Goal: Task Accomplishment & Management: Use online tool/utility

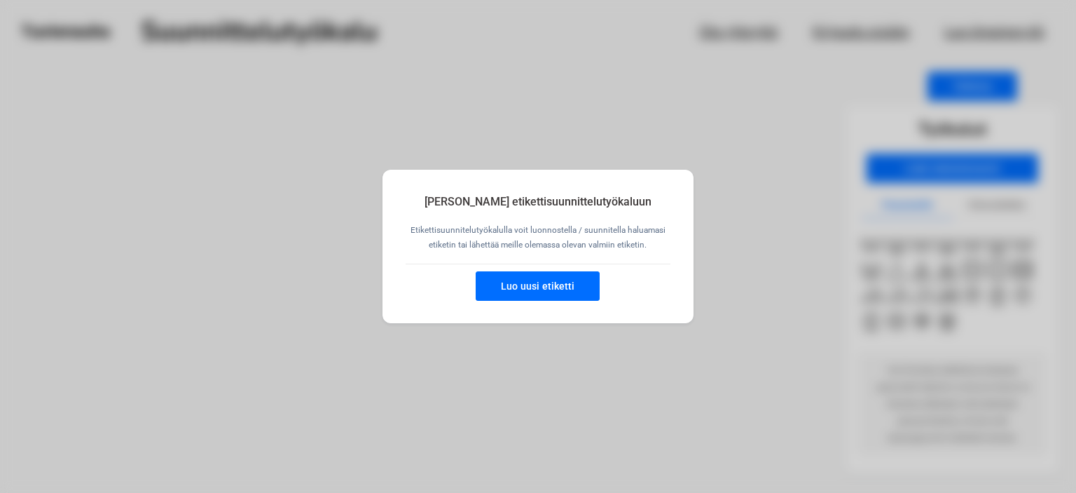
click at [544, 288] on button "Luo uusi etiketti" at bounding box center [538, 285] width 124 height 29
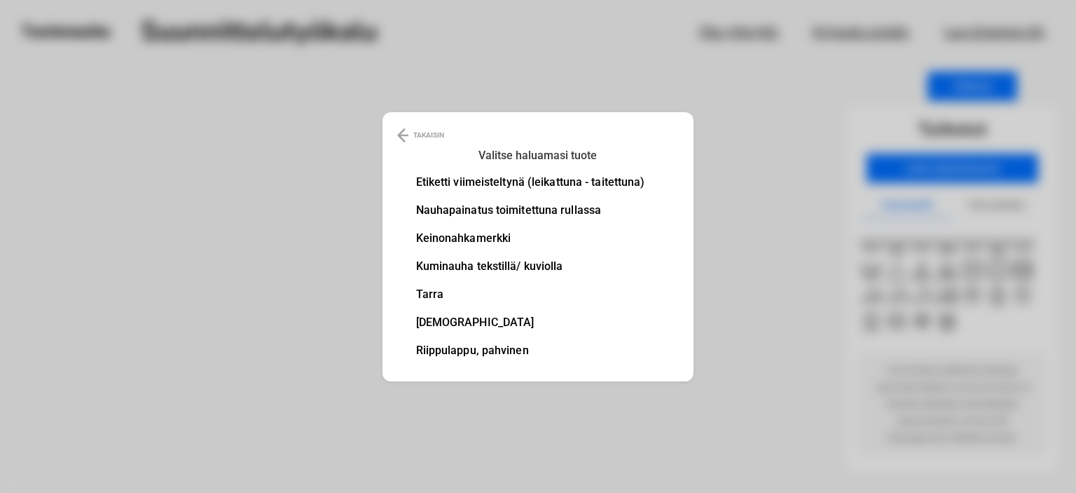
click at [502, 179] on li "Etiketti viimeisteltynä (leikattuna - taitettuna)" at bounding box center [530, 182] width 229 height 11
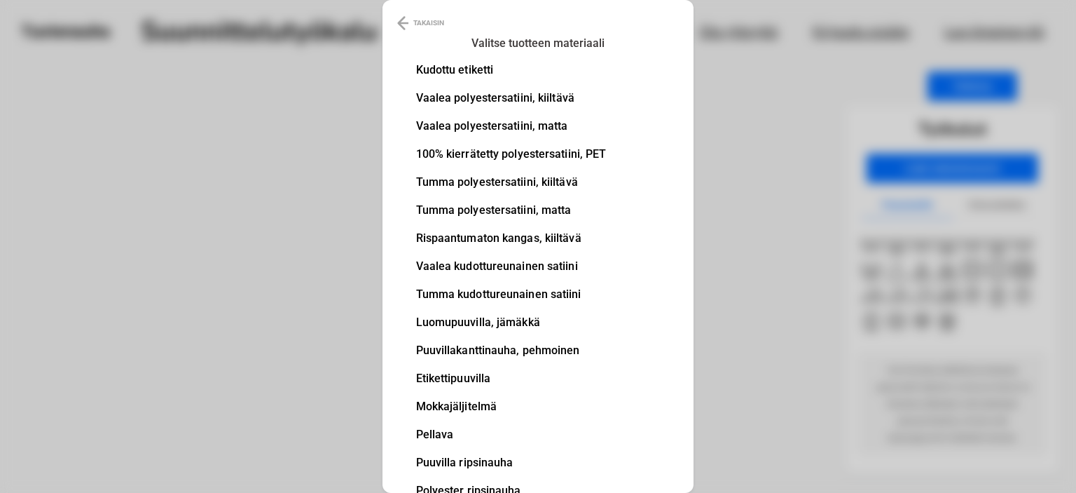
click at [473, 153] on li "100% kierrätetty polyestersatiini, PET" at bounding box center [511, 154] width 191 height 11
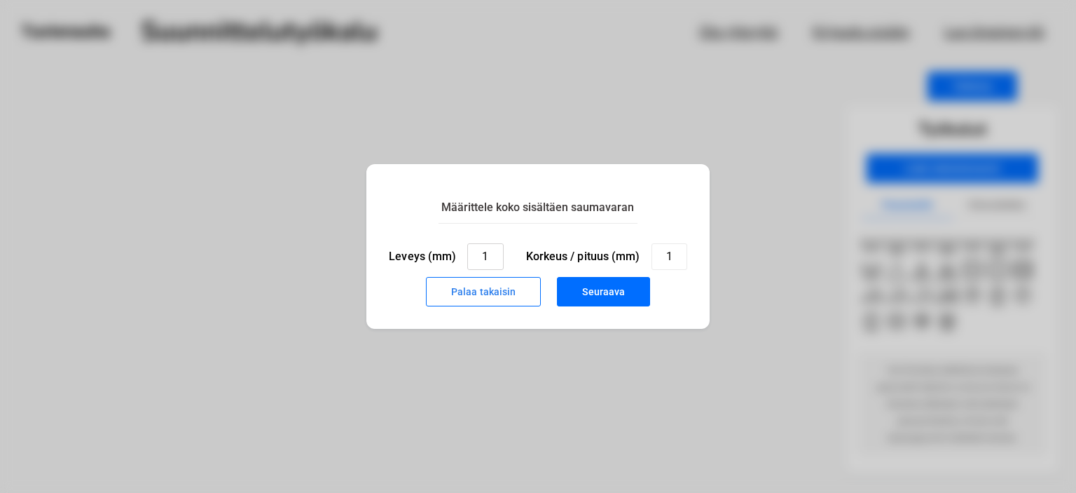
click at [496, 251] on input "1" at bounding box center [485, 256] width 36 height 27
type input "40"
click at [678, 258] on input "1" at bounding box center [670, 256] width 36 height 27
type input "25"
click at [594, 292] on button "Seuraava" at bounding box center [603, 291] width 93 height 29
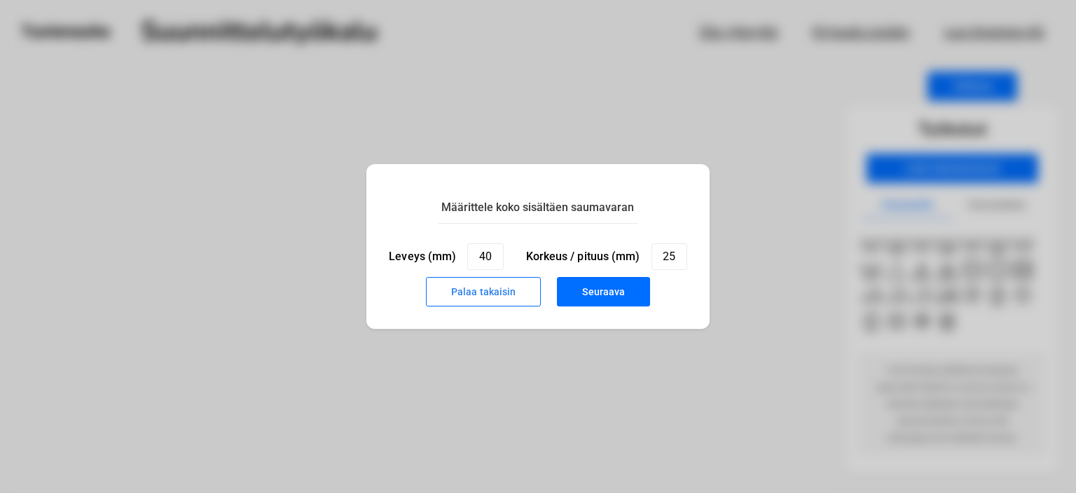
type input "1"
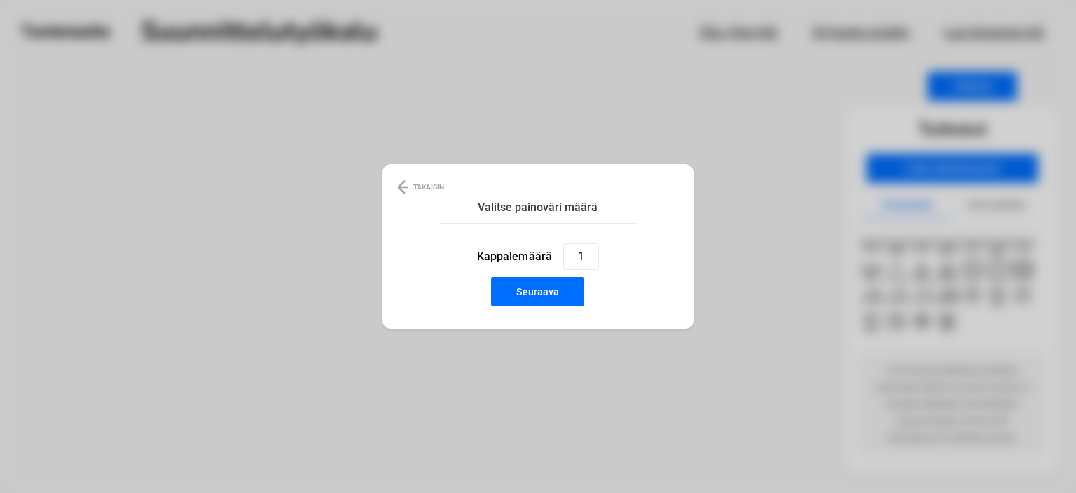
click at [547, 297] on button "Seuraava" at bounding box center [537, 291] width 93 height 29
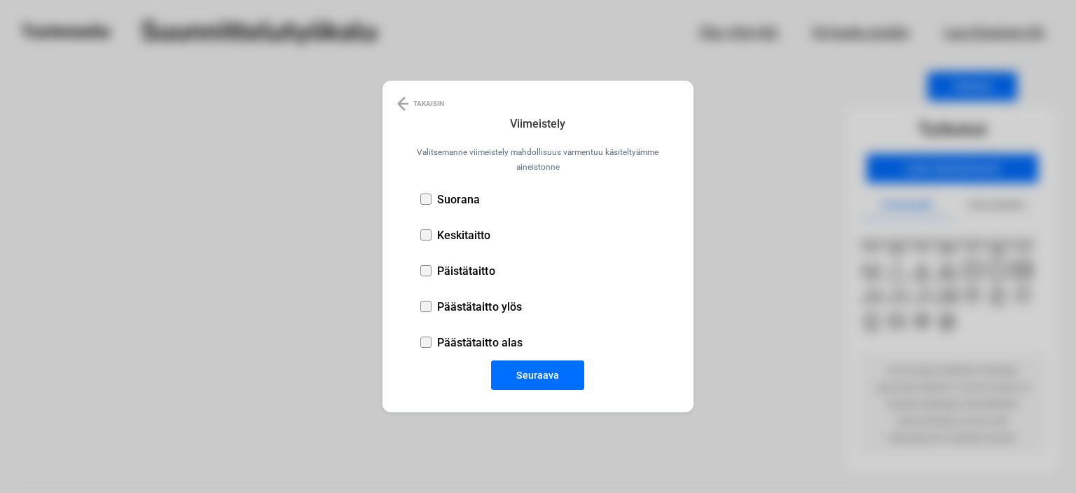
click at [423, 199] on div at bounding box center [425, 198] width 11 height 11
click at [551, 378] on button "Seuraava" at bounding box center [537, 374] width 93 height 29
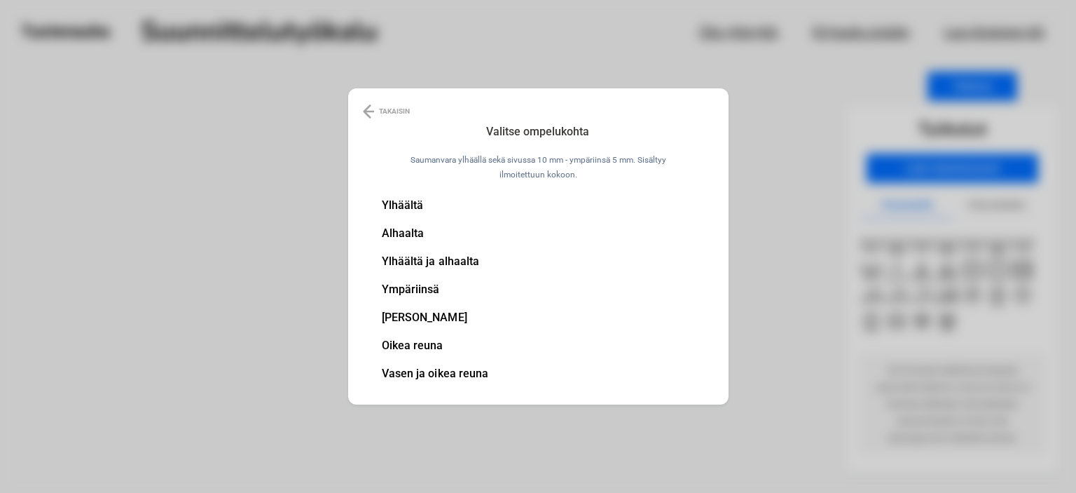
click at [399, 205] on li "Ylhäältä" at bounding box center [435, 205] width 107 height 11
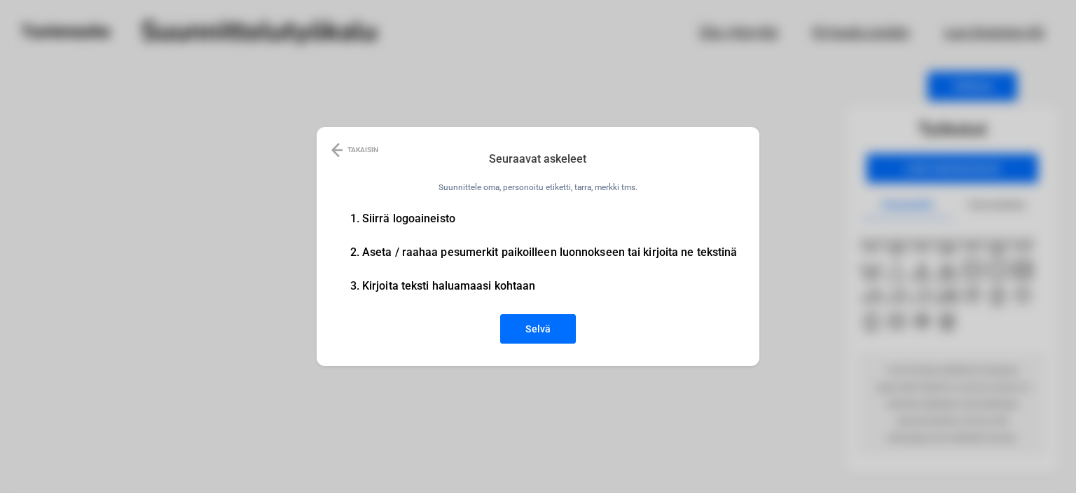
click at [558, 327] on button "Selvä" at bounding box center [538, 328] width 76 height 29
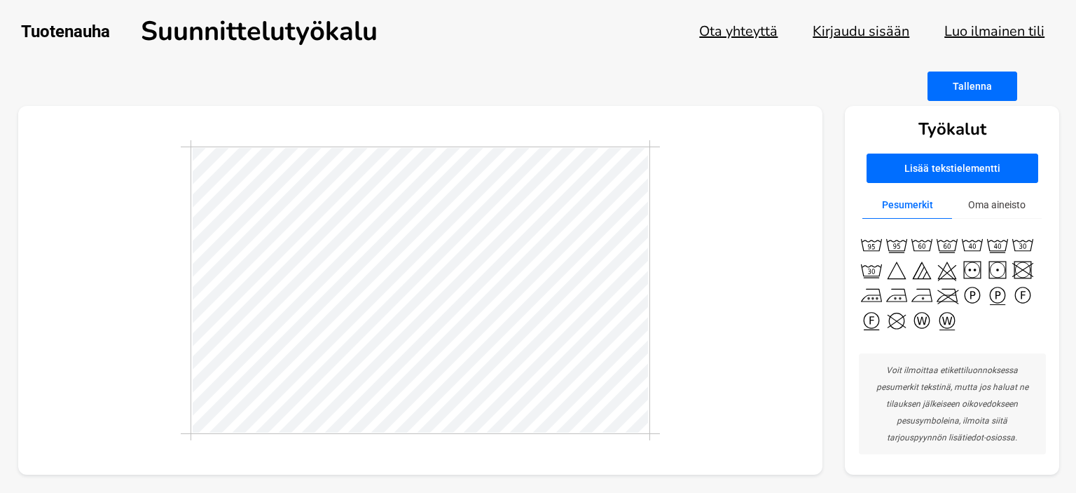
click at [1013, 202] on button "Oma aineisto" at bounding box center [997, 204] width 90 height 27
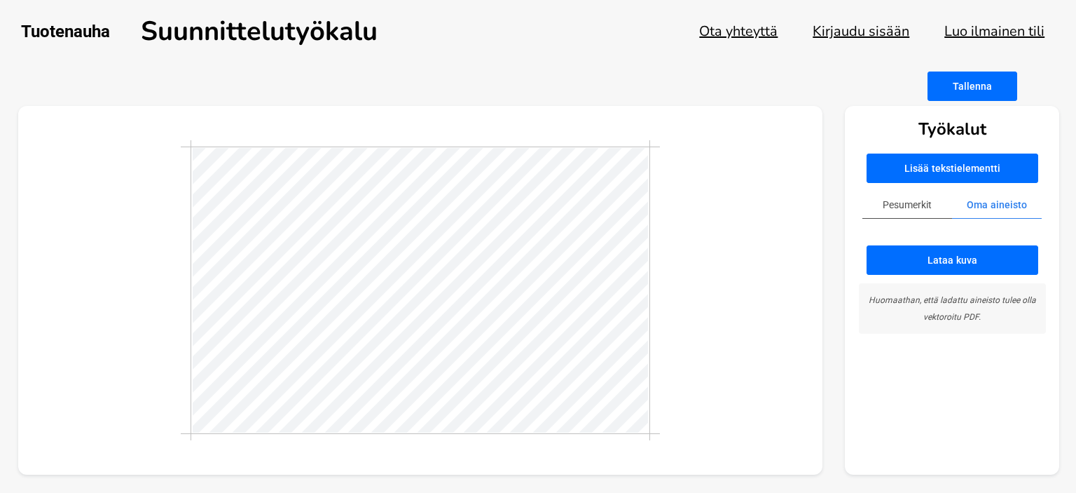
click at [961, 172] on button "Lisää tekstielementti" at bounding box center [953, 167] width 172 height 29
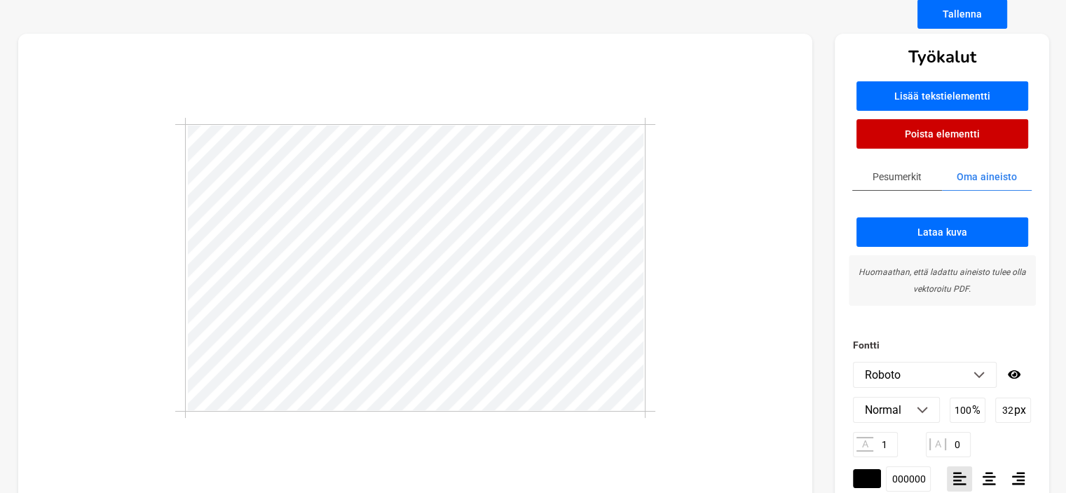
scroll to position [99, 0]
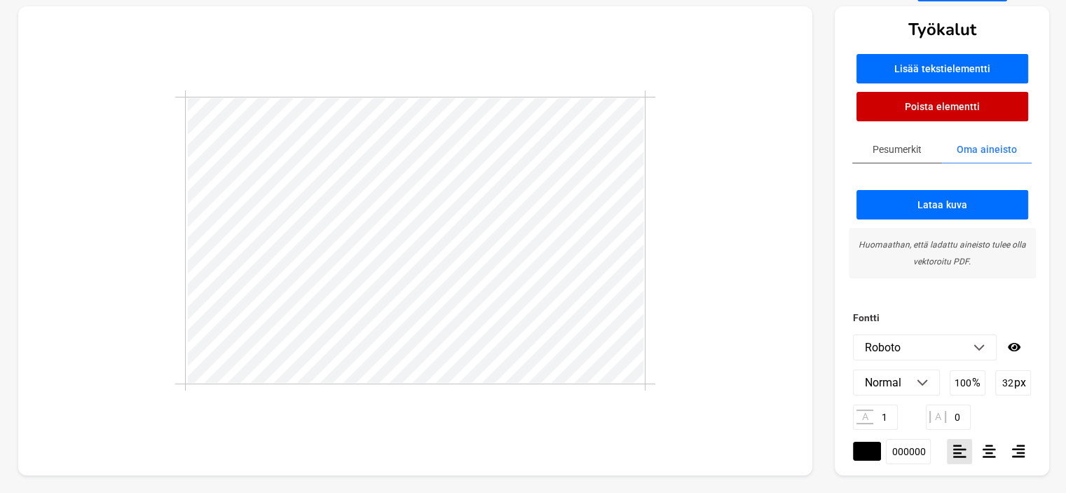
click at [984, 345] on img at bounding box center [978, 347] width 11 height 7
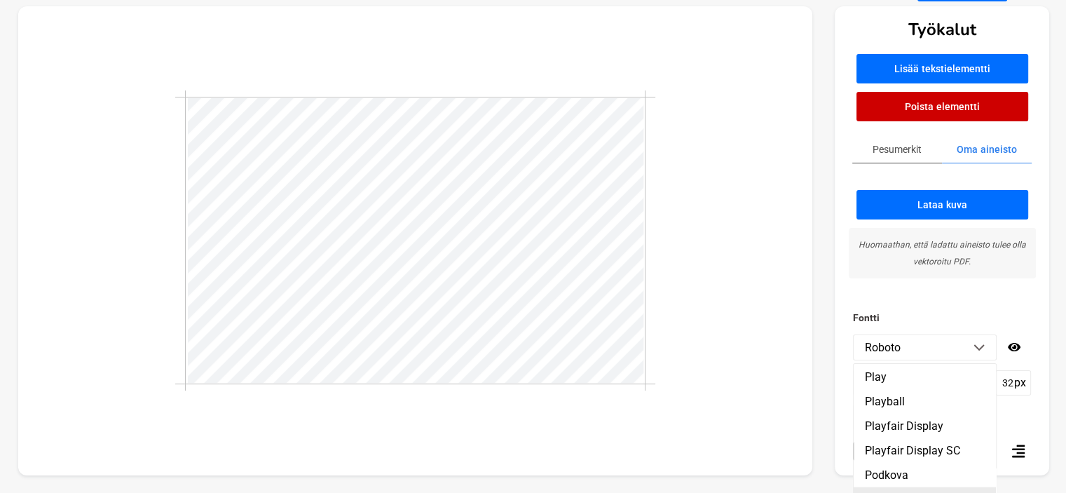
click at [906, 487] on li "Poiret One" at bounding box center [924, 499] width 142 height 25
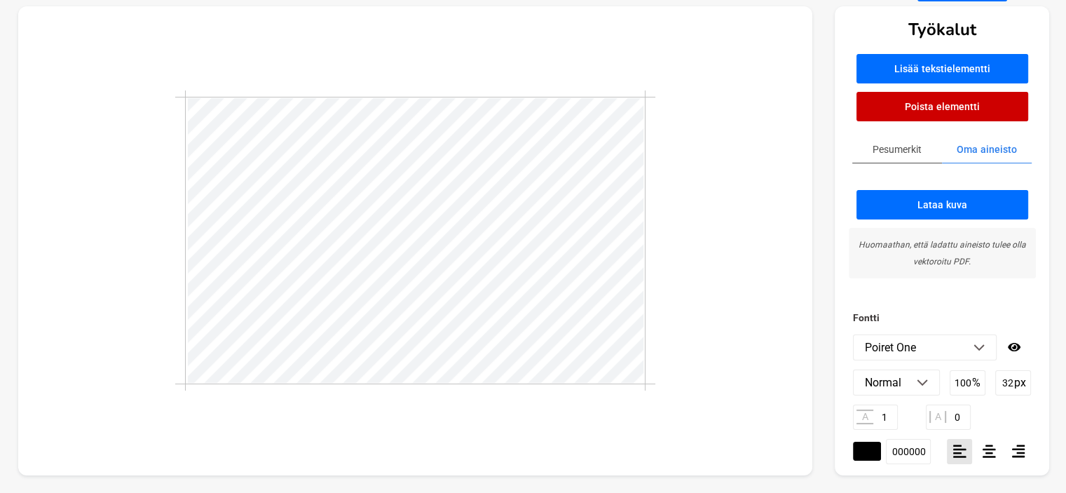
type textarea "T"
type textarea "VENHO DESIGN"
click at [984, 450] on icon at bounding box center [988, 450] width 13 height 15
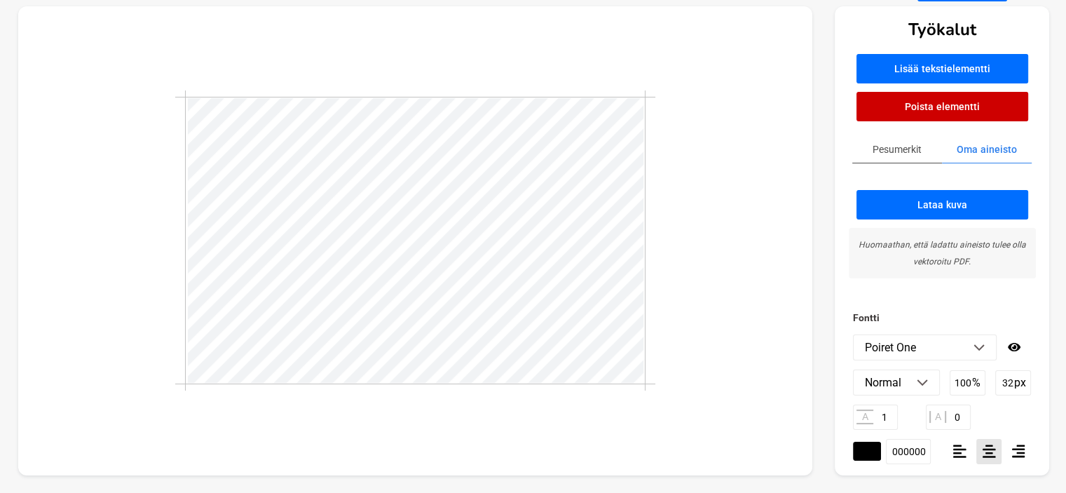
click at [924, 384] on img at bounding box center [921, 382] width 11 height 7
click at [1012, 381] on input "32" at bounding box center [1013, 382] width 36 height 25
type input "3"
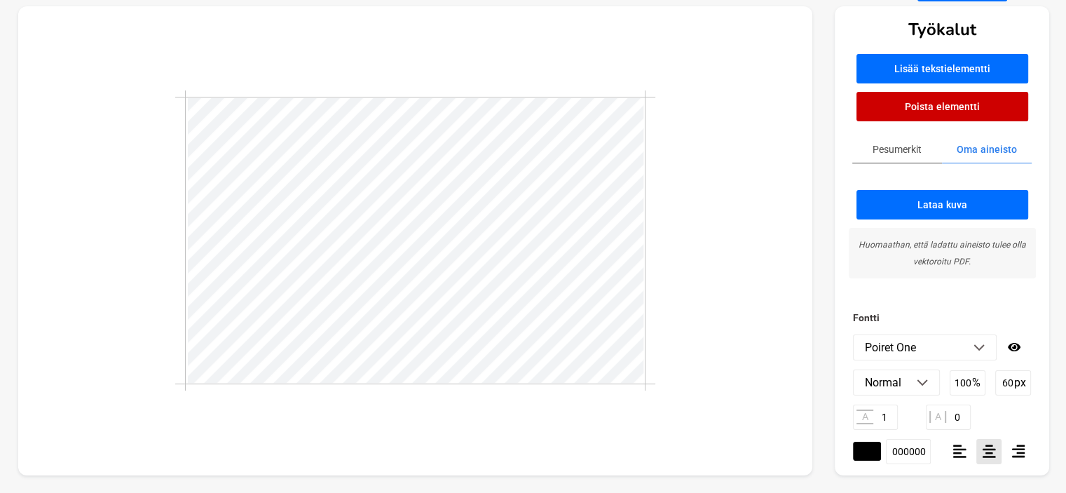
type input "60"
click at [967, 385] on input "100" at bounding box center [967, 382] width 36 height 25
click at [959, 414] on input "0" at bounding box center [947, 416] width 45 height 25
type input "5"
click at [885, 415] on input "1" at bounding box center [875, 416] width 45 height 25
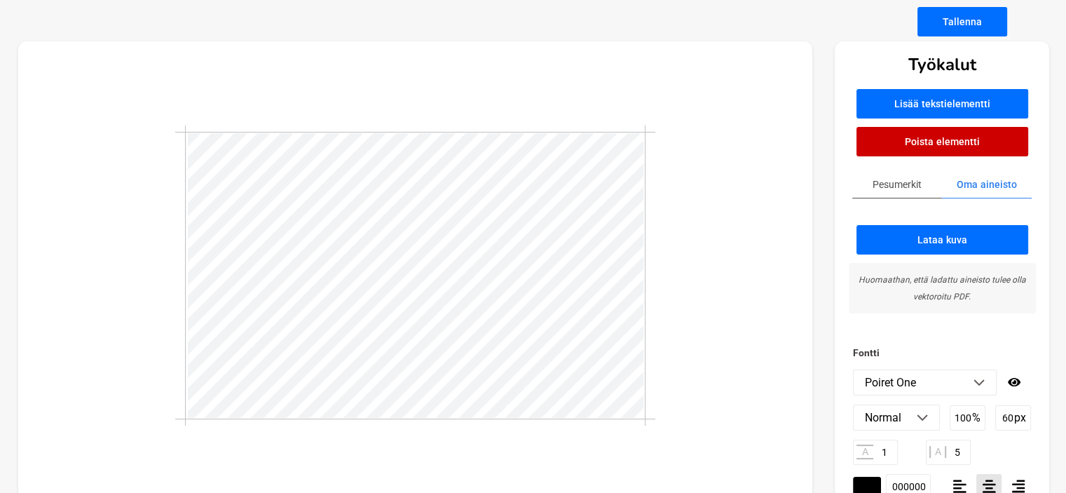
scroll to position [1, 4]
click at [1010, 414] on input "60" at bounding box center [1013, 417] width 36 height 25
type input "6"
click at [956, 414] on input "100" at bounding box center [967, 417] width 36 height 25
click at [1005, 414] on input "120" at bounding box center [1013, 417] width 36 height 25
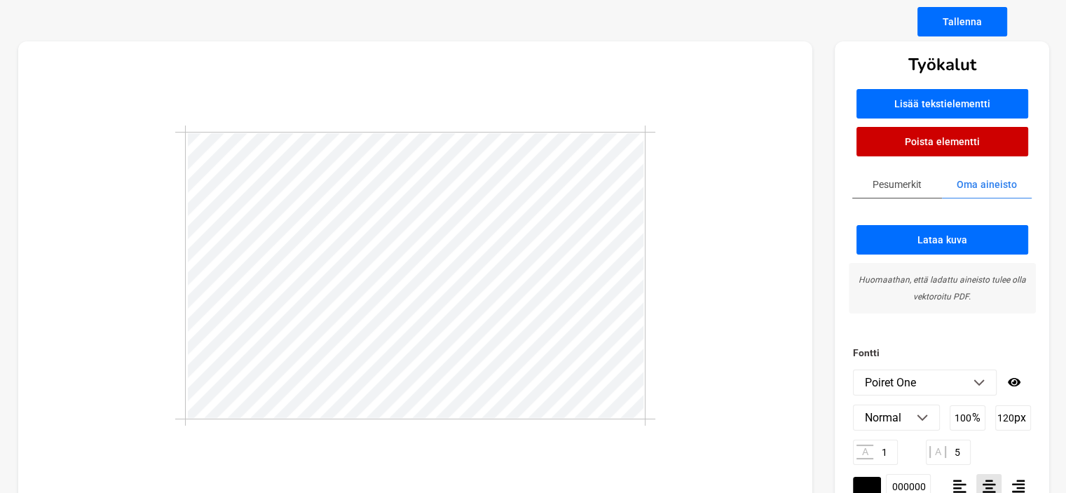
drag, startPoint x: 1012, startPoint y: 415, endPoint x: 977, endPoint y: 421, distance: 34.8
click at [977, 421] on div "Normal Normal Italic Bold Italic Bold 100 % 120 px" at bounding box center [942, 417] width 178 height 26
type input "90"
click at [961, 416] on input "100" at bounding box center [967, 417] width 36 height 25
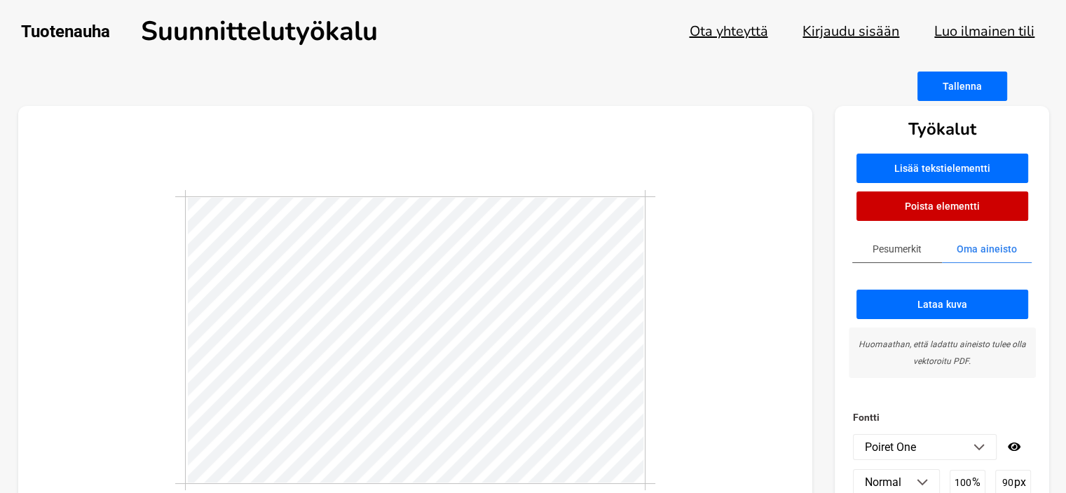
scroll to position [1, 3]
click at [645, 341] on div at bounding box center [414, 340] width 479 height 300
click at [186, 336] on div at bounding box center [414, 340] width 479 height 300
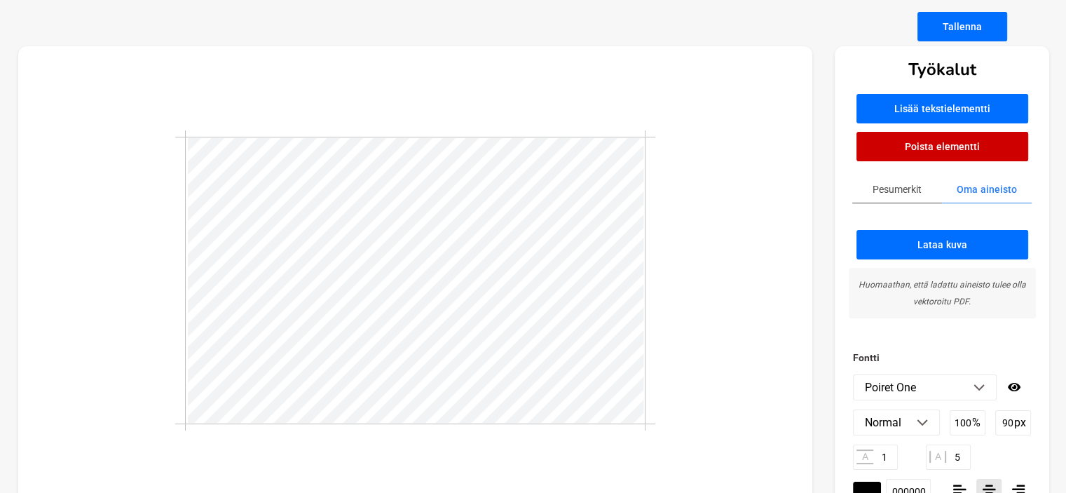
scroll to position [1, 5]
click at [1012, 422] on input "90" at bounding box center [1013, 422] width 36 height 25
type input "9"
type input "85"
click at [972, 418] on p "%" at bounding box center [976, 421] width 8 height 13
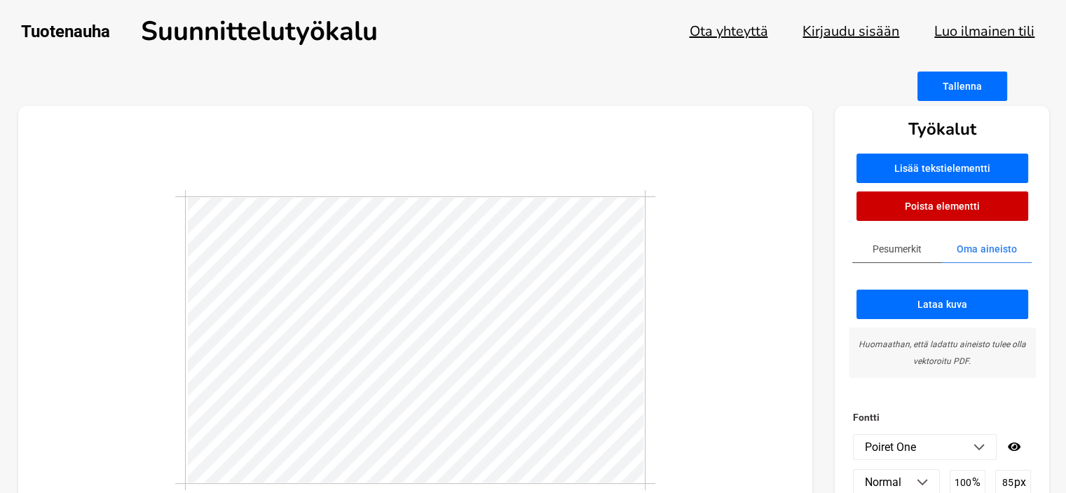
scroll to position [1, 1]
click at [684, 355] on div at bounding box center [415, 340] width 794 height 469
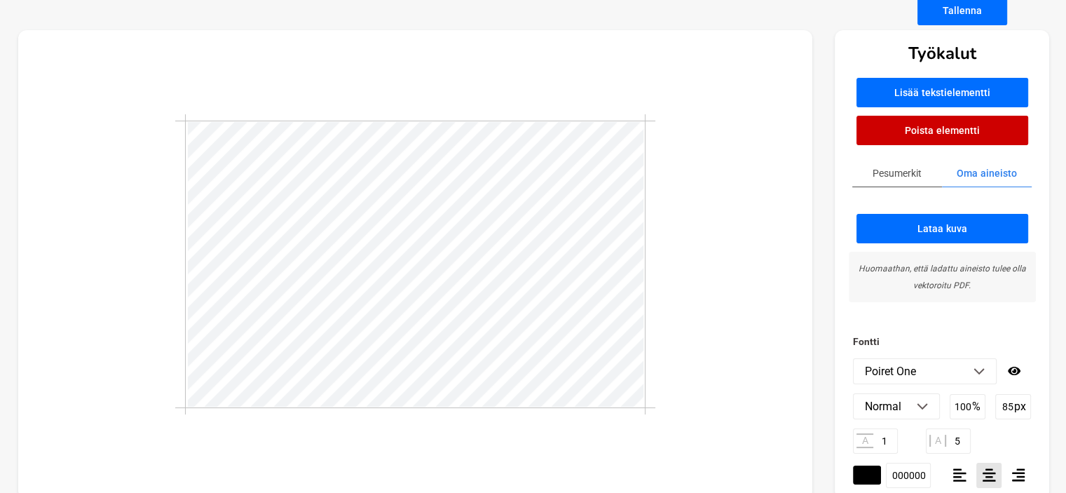
scroll to position [76, 0]
click at [911, 480] on input "000000" at bounding box center [908, 474] width 45 height 25
drag, startPoint x: 925, startPoint y: 474, endPoint x: 872, endPoint y: 470, distance: 52.7
click at [872, 470] on div "#000000 000000" at bounding box center [892, 474] width 78 height 25
click at [872, 470] on input "#000000" at bounding box center [867, 474] width 28 height 19
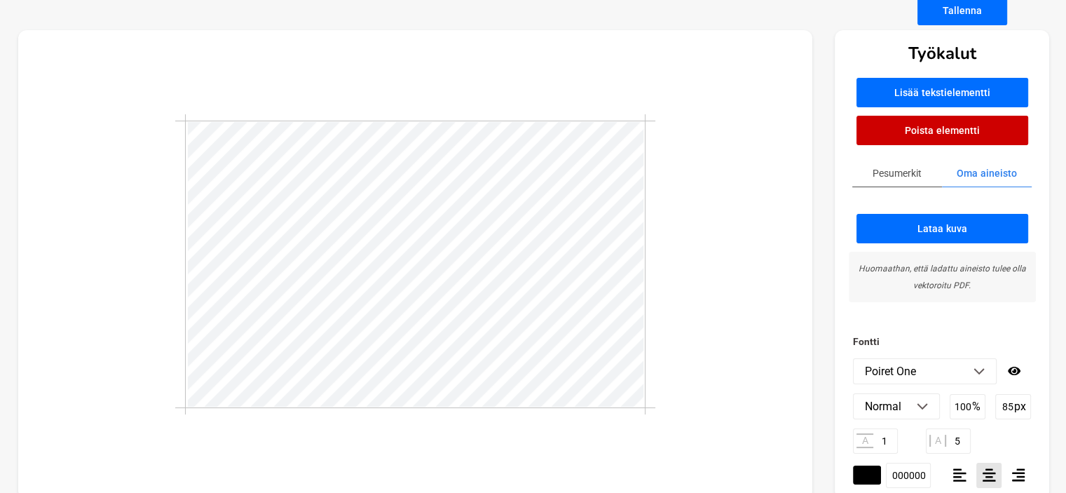
click at [897, 473] on input "000000" at bounding box center [908, 474] width 45 height 25
click at [956, 436] on input "5" at bounding box center [947, 440] width 45 height 25
click at [911, 478] on input "000000" at bounding box center [908, 474] width 45 height 25
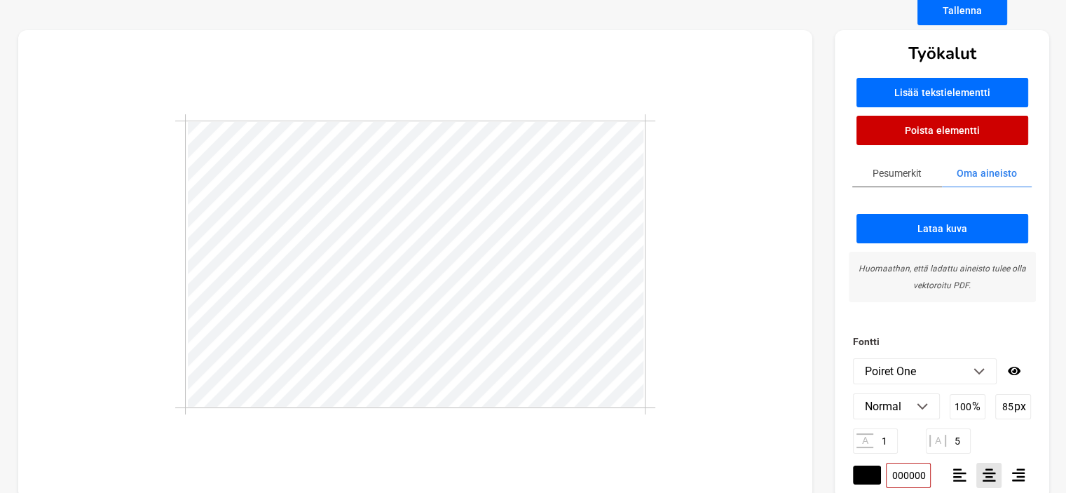
click at [916, 476] on input "000000" at bounding box center [908, 474] width 45 height 25
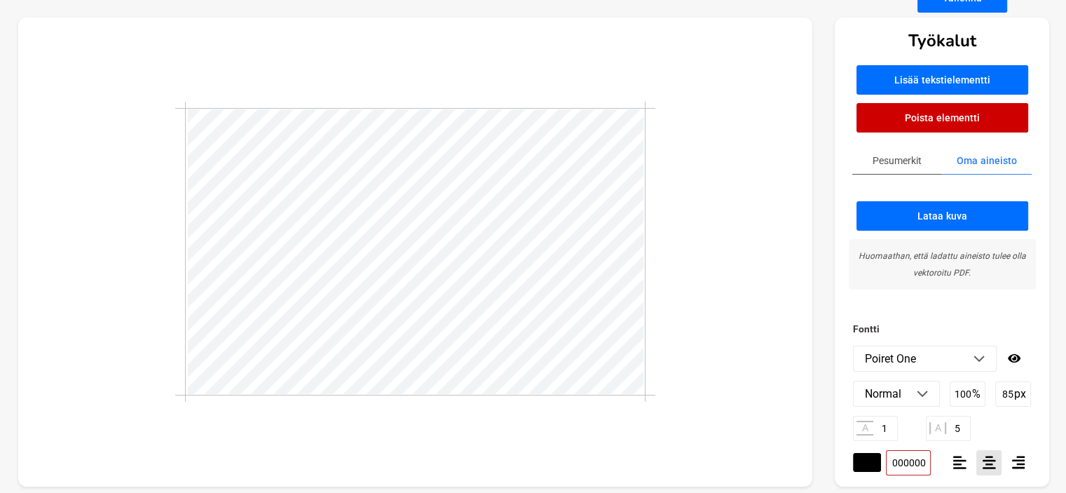
drag, startPoint x: 923, startPoint y: 474, endPoint x: 872, endPoint y: 483, distance: 51.8
click at [872, 483] on main "Tallenna Työkalut Lisää tekstielementti Poista elementti Pesumerkit Oma aineist…" at bounding box center [533, 243] width 1066 height 521
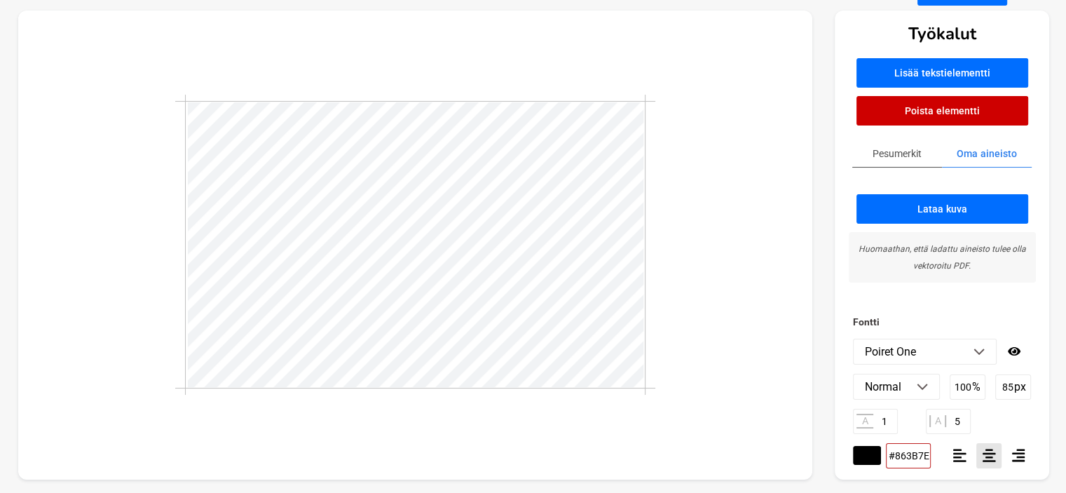
type input "#863B7E"
click at [999, 417] on div "A 1 A 5" at bounding box center [942, 420] width 178 height 25
click at [984, 352] on img at bounding box center [978, 351] width 11 height 7
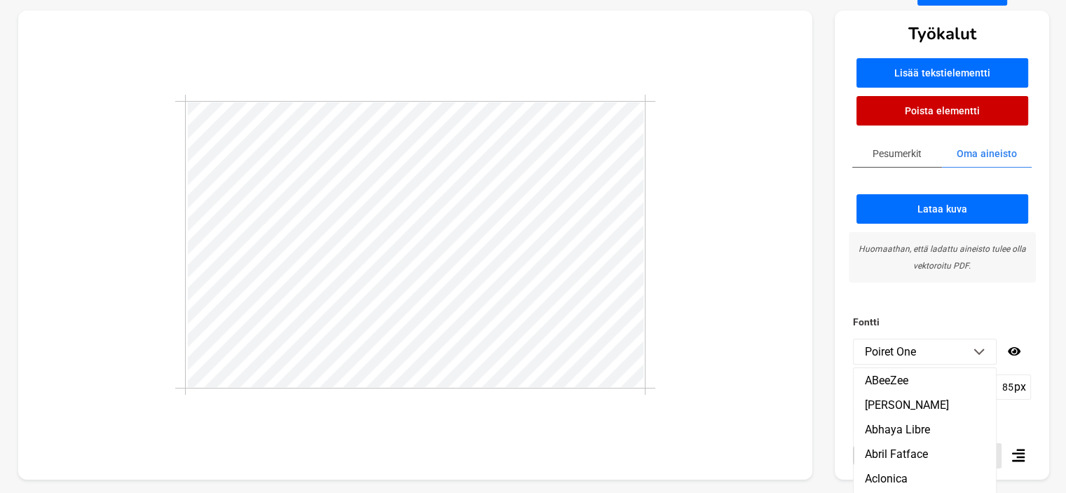
click at [984, 352] on img at bounding box center [978, 351] width 11 height 7
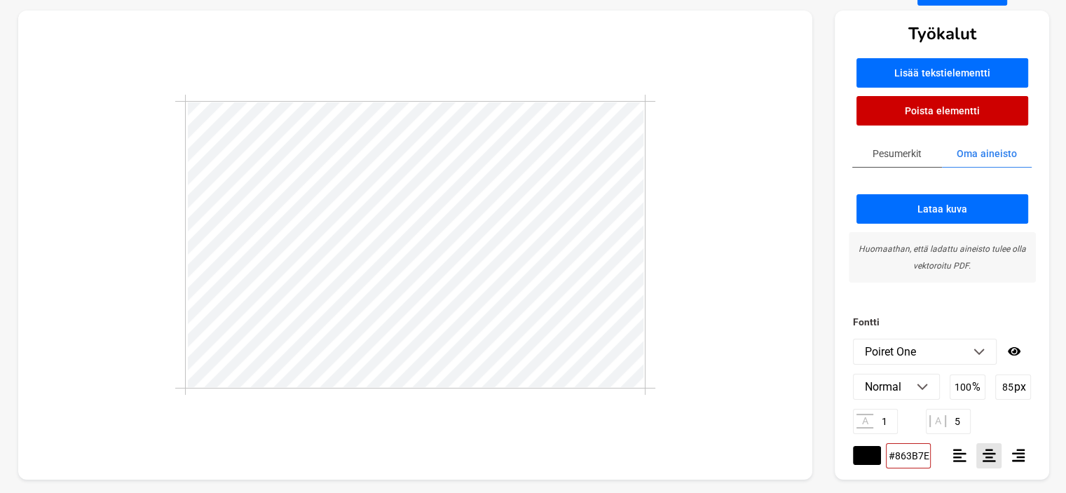
click at [984, 320] on h3 "Fontti" at bounding box center [942, 321] width 178 height 17
drag, startPoint x: 886, startPoint y: 455, endPoint x: 946, endPoint y: 457, distance: 60.3
click at [946, 457] on div "#000000 #863B7E" at bounding box center [942, 455] width 178 height 25
click at [931, 315] on h3 "Fontti" at bounding box center [942, 321] width 178 height 17
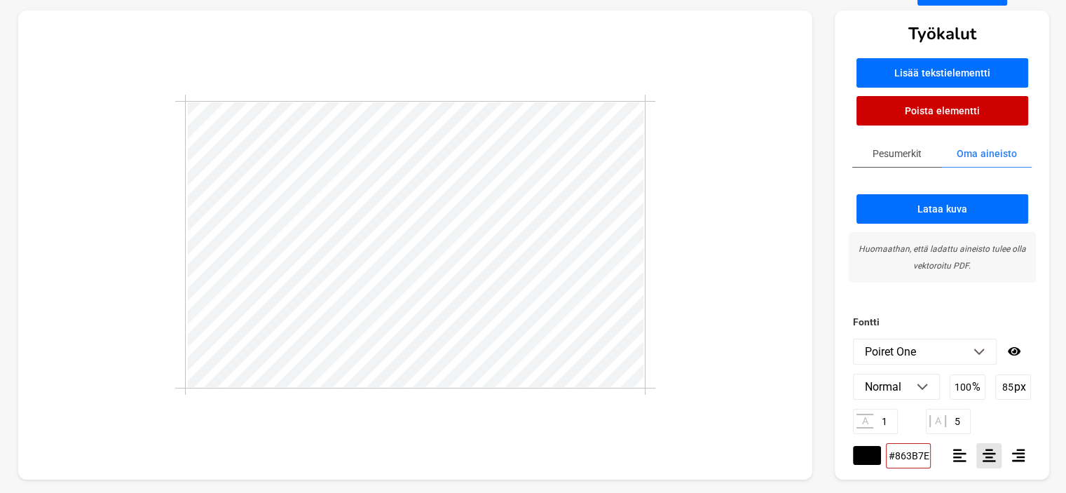
click at [917, 457] on input "#863B7E" at bounding box center [908, 455] width 45 height 25
click at [1000, 427] on div "A 1 A 5" at bounding box center [942, 420] width 178 height 25
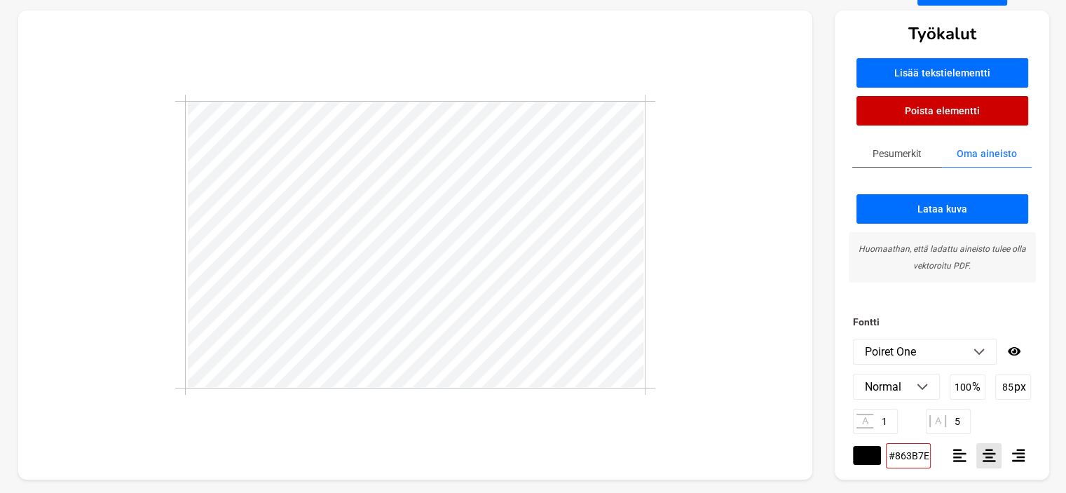
click at [956, 315] on h3 "Fontti" at bounding box center [942, 321] width 178 height 17
click at [869, 452] on input "#000000" at bounding box center [867, 455] width 28 height 19
type input "#863b7e"
type input "863b7e"
click at [1038, 418] on div "Fontti Poiret One ABeeZee [PERSON_NAME] Libre Abril Fatface Aclonica Acme Actor…" at bounding box center [941, 396] width 214 height 166
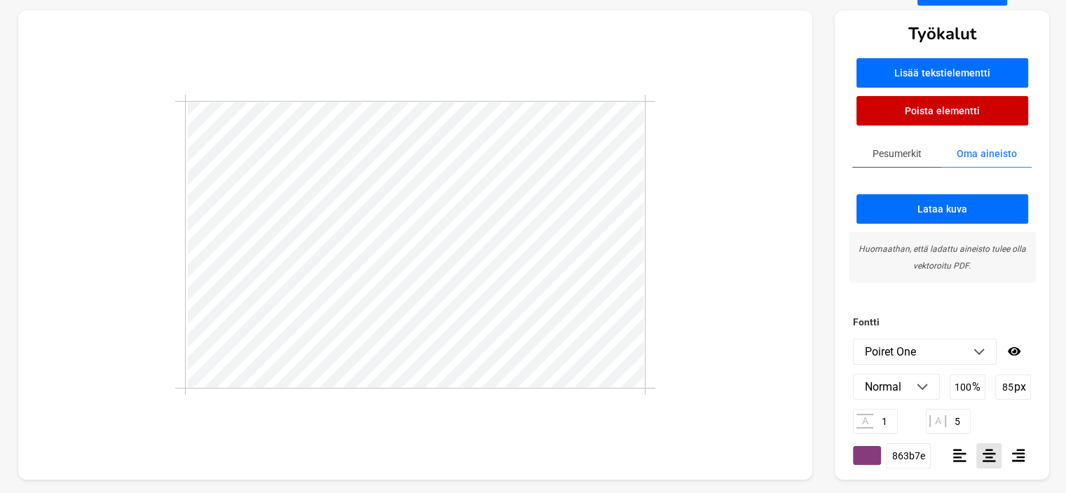
click at [748, 373] on div at bounding box center [415, 245] width 794 height 469
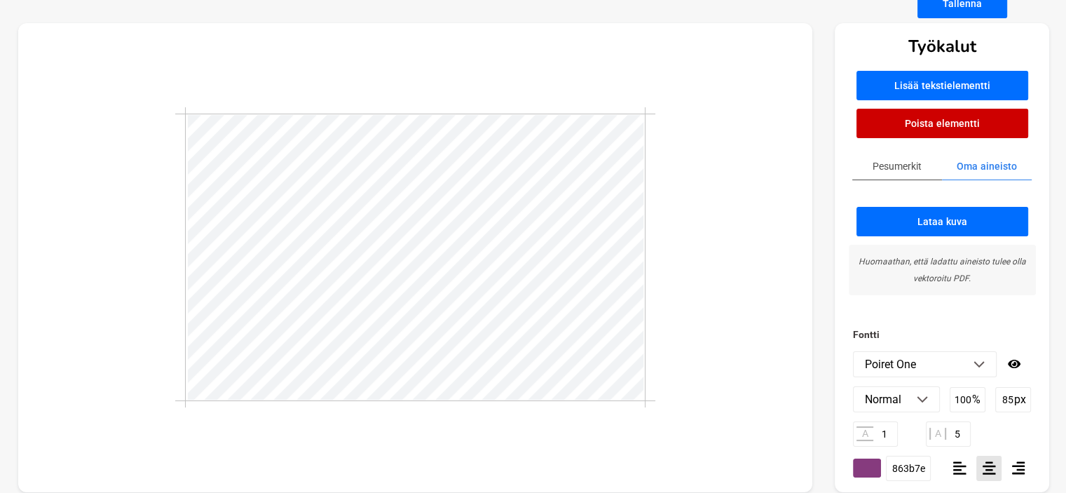
scroll to position [99, 0]
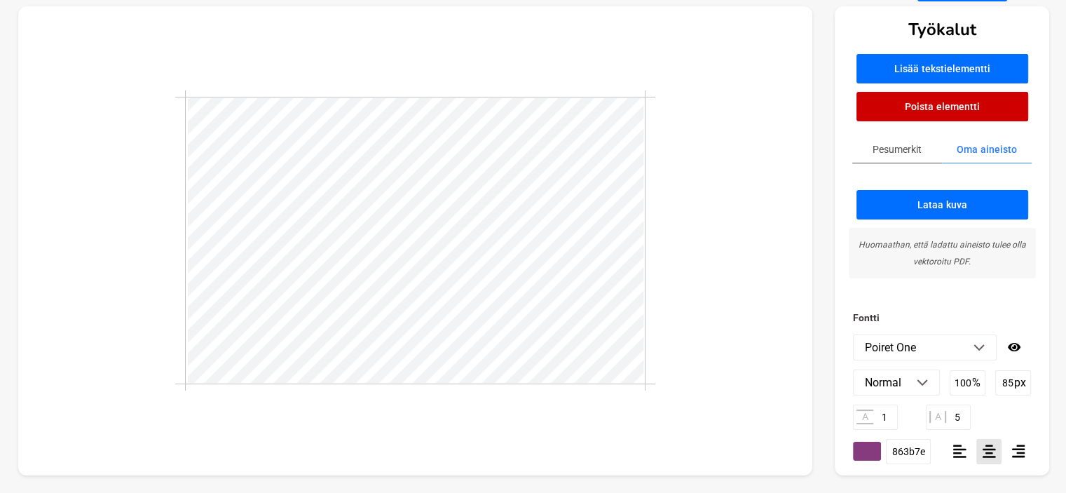
click at [697, 270] on div at bounding box center [415, 240] width 794 height 469
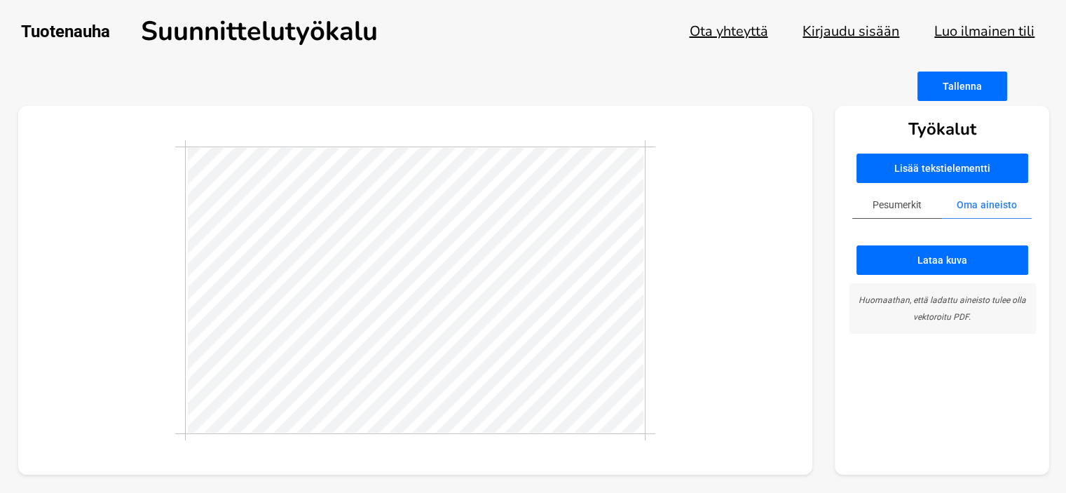
scroll to position [0, 0]
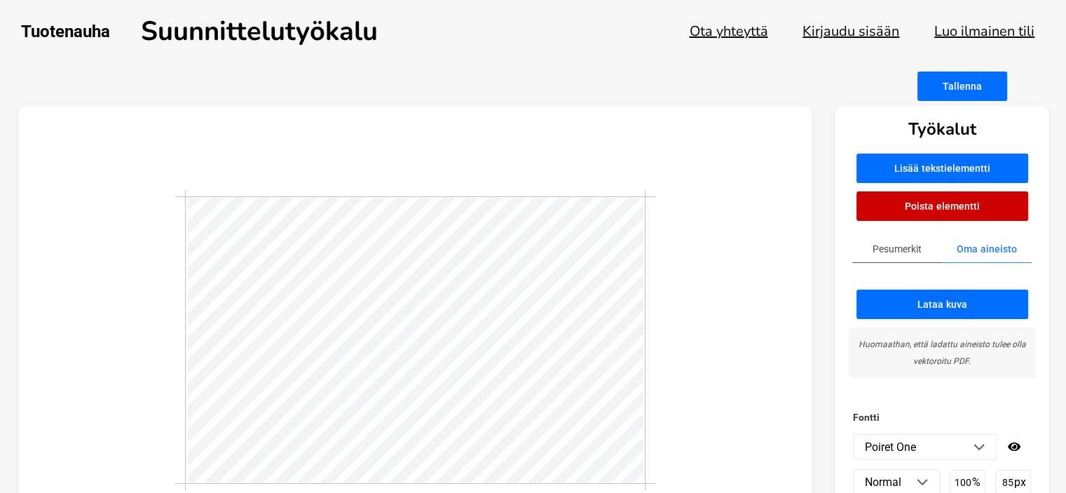
click at [671, 401] on div at bounding box center [415, 340] width 794 height 469
click at [696, 392] on div at bounding box center [415, 340] width 794 height 469
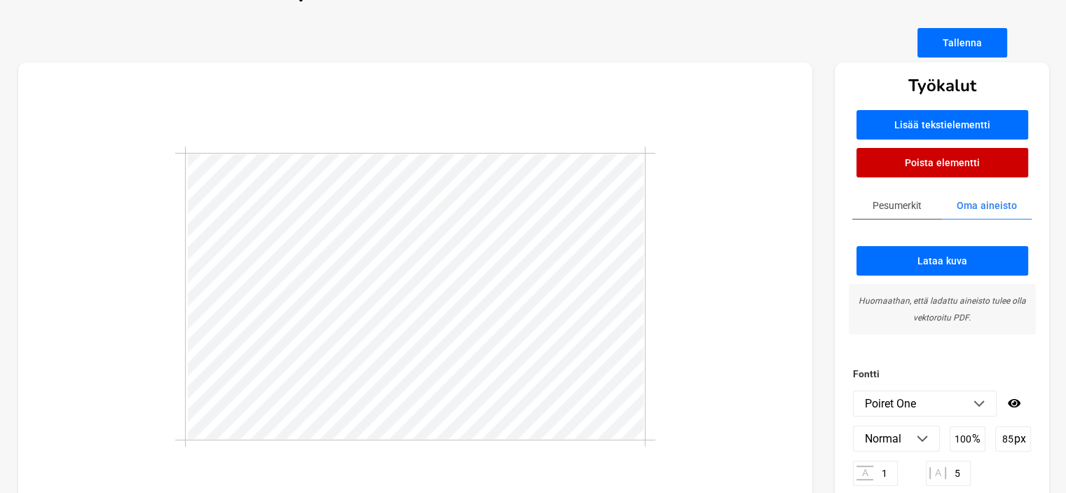
scroll to position [45, 0]
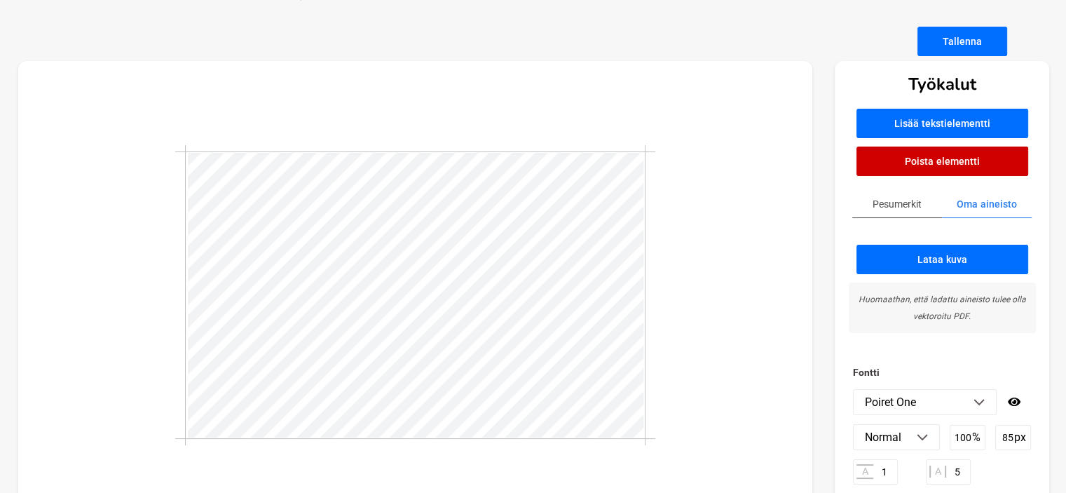
click at [692, 338] on div at bounding box center [415, 295] width 794 height 469
click at [806, 301] on div at bounding box center [415, 295] width 794 height 469
click at [734, 250] on div at bounding box center [415, 295] width 794 height 469
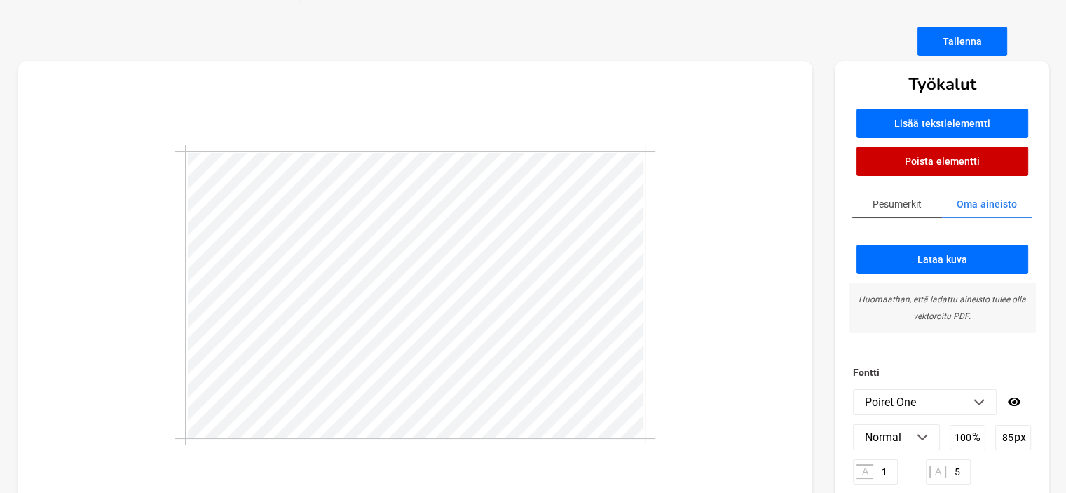
click at [1043, 86] on div "Työkalut Lisää tekstielementti Poista elementti Pesumerkit Oma aineisto Lataa k…" at bounding box center [941, 295] width 214 height 469
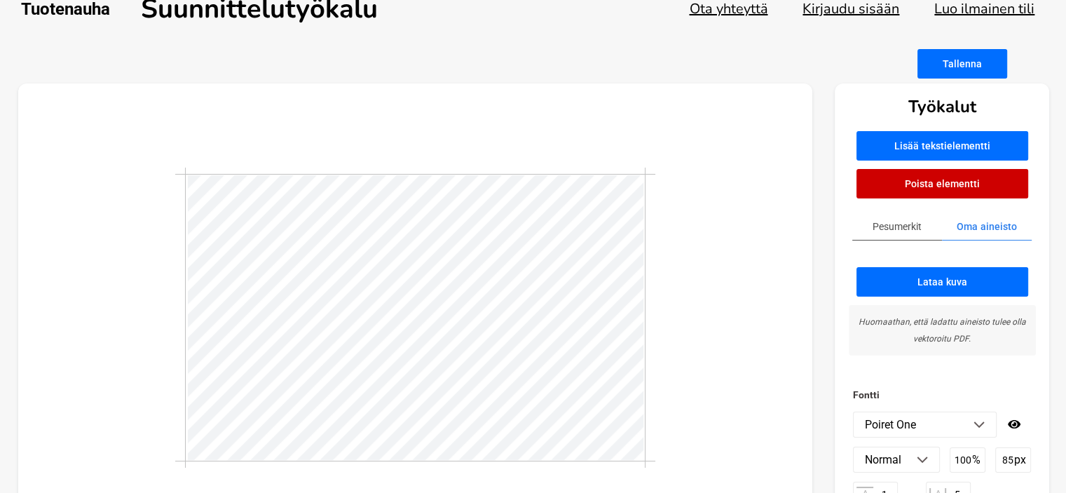
scroll to position [18, 0]
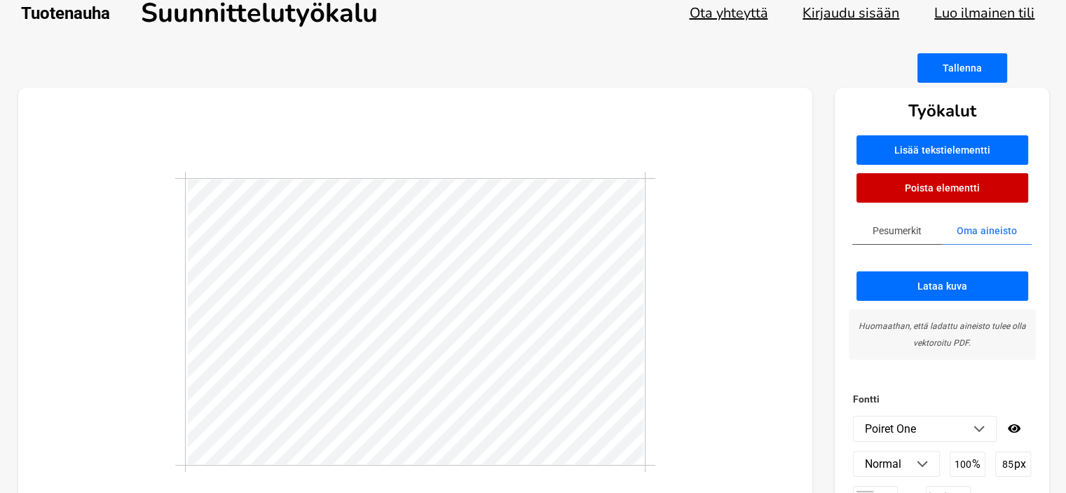
click at [952, 71] on button "Tallenna" at bounding box center [962, 67] width 90 height 29
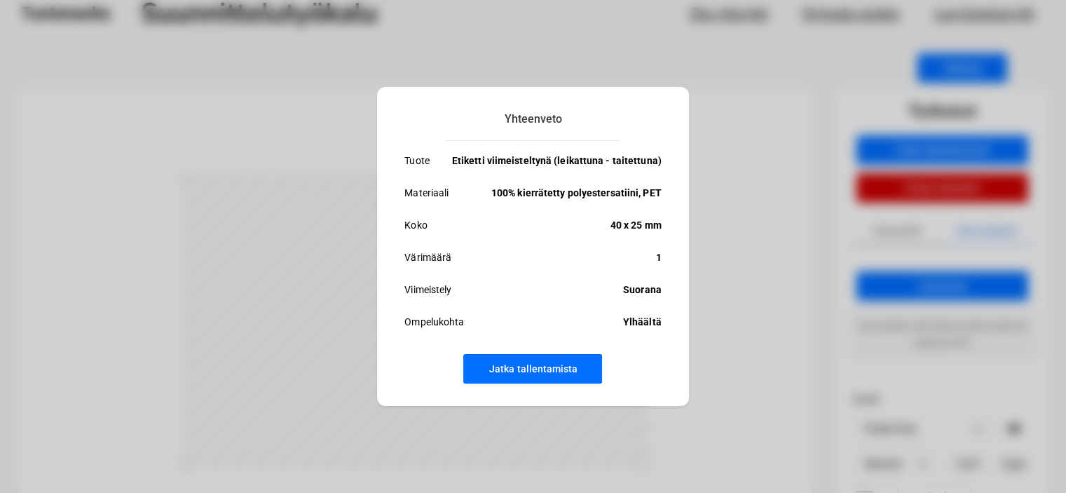
click at [553, 370] on button "Jatka tallentamista" at bounding box center [532, 368] width 139 height 29
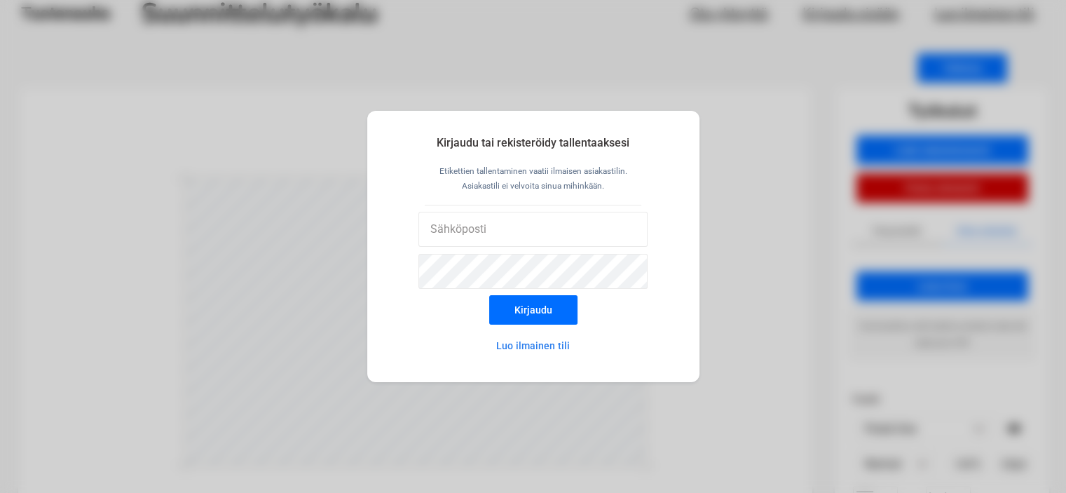
type input "[EMAIL_ADDRESS][DOMAIN_NAME]"
click at [525, 307] on button "Kirjaudu" at bounding box center [533, 309] width 88 height 29
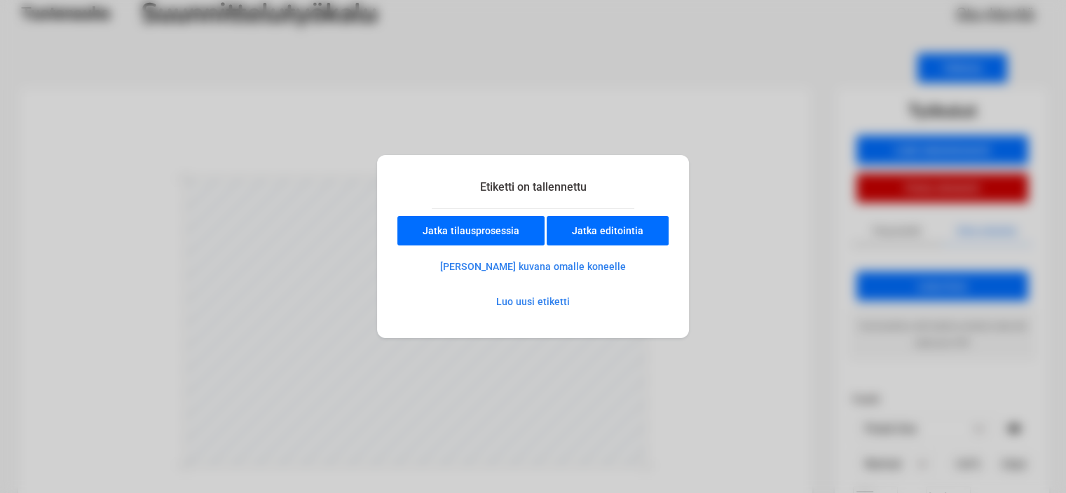
click at [572, 266] on button "[PERSON_NAME] kuvana omalle koneelle" at bounding box center [532, 266] width 235 height 28
click at [593, 235] on button "Jatka editointia" at bounding box center [607, 230] width 122 height 29
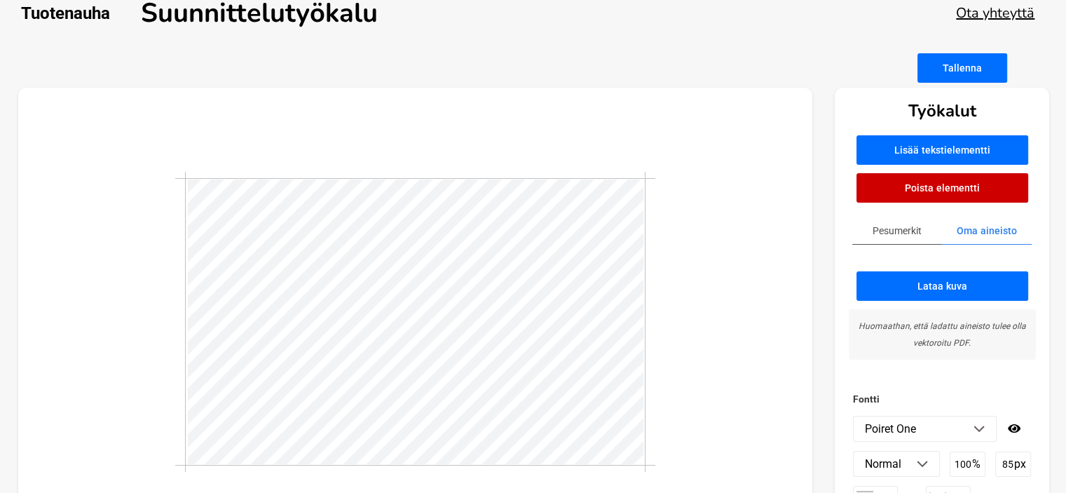
click at [975, 425] on img at bounding box center [978, 428] width 11 height 7
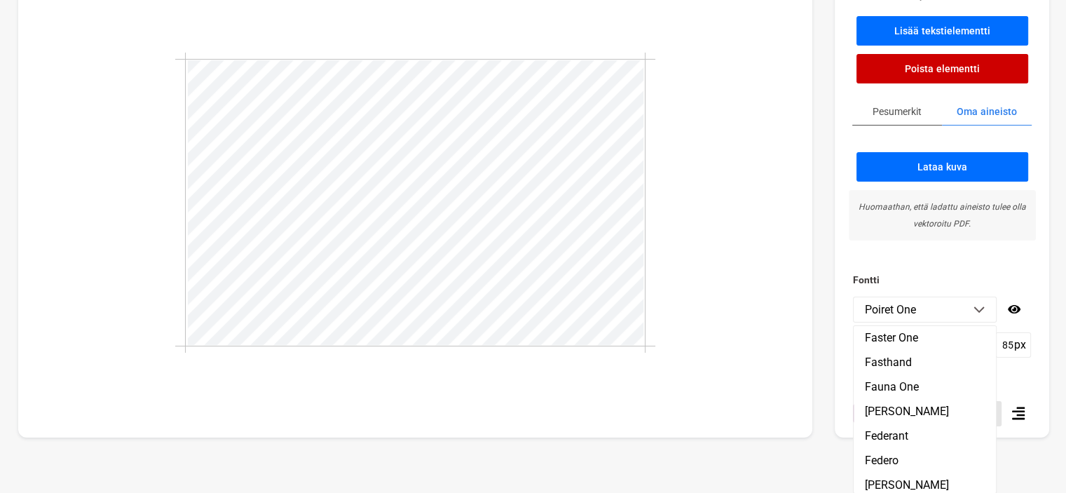
scroll to position [8135, 0]
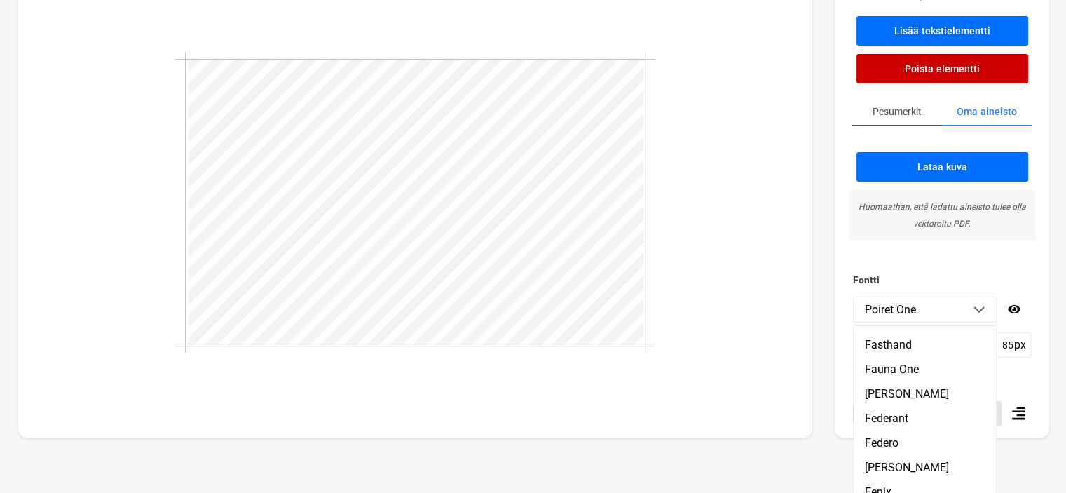
click at [1024, 277] on h3 "Fontti" at bounding box center [942, 279] width 178 height 17
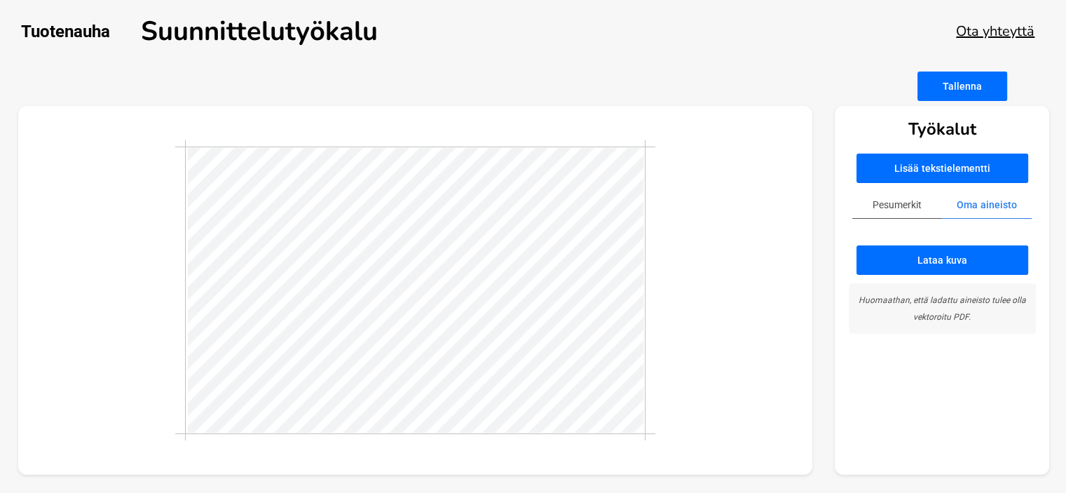
scroll to position [0, 0]
click at [913, 162] on button "Lisää tekstielementti" at bounding box center [953, 167] width 172 height 29
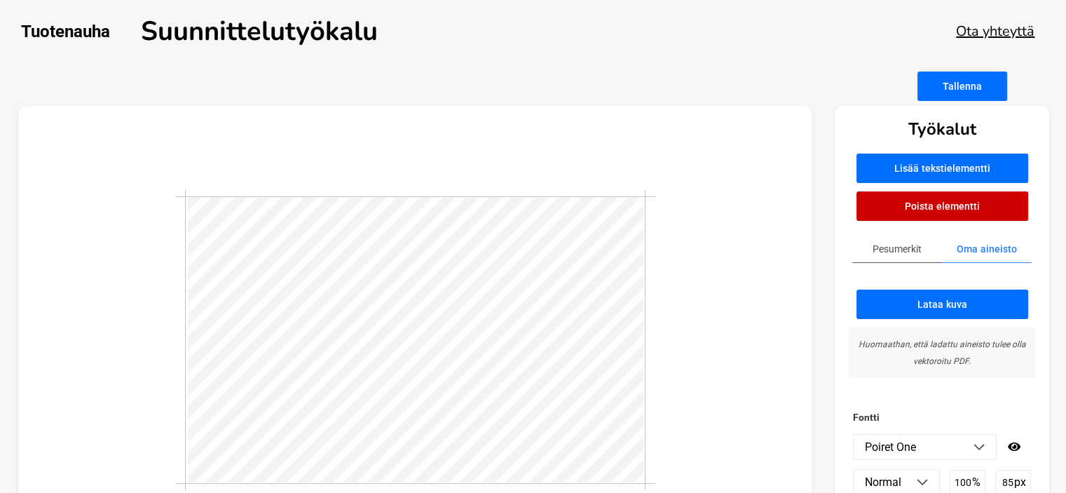
scroll to position [1, 2]
type textarea "VENHO"
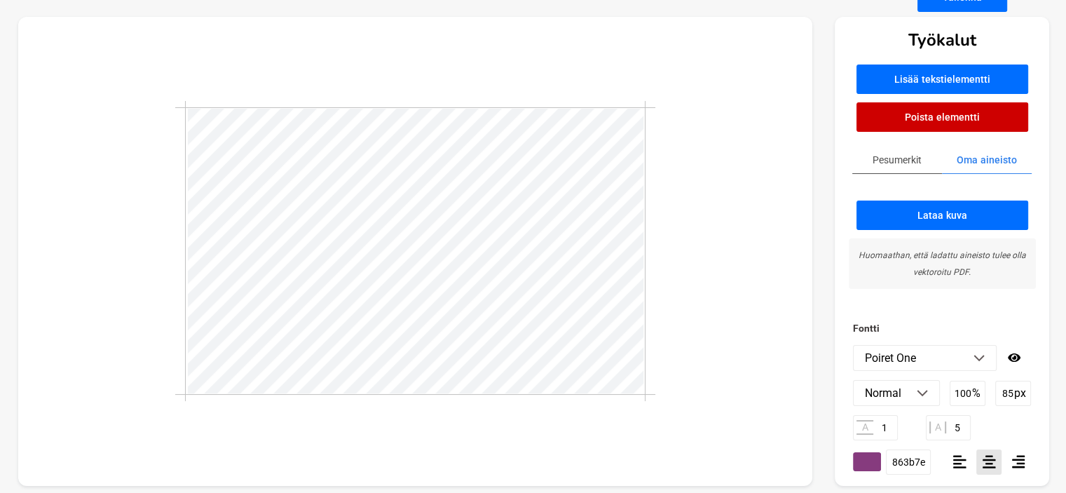
scroll to position [1, 3]
click at [1009, 393] on input "85" at bounding box center [1013, 392] width 36 height 25
click at [972, 390] on p "%" at bounding box center [976, 392] width 8 height 13
drag, startPoint x: 1010, startPoint y: 392, endPoint x: 1000, endPoint y: 394, distance: 10.9
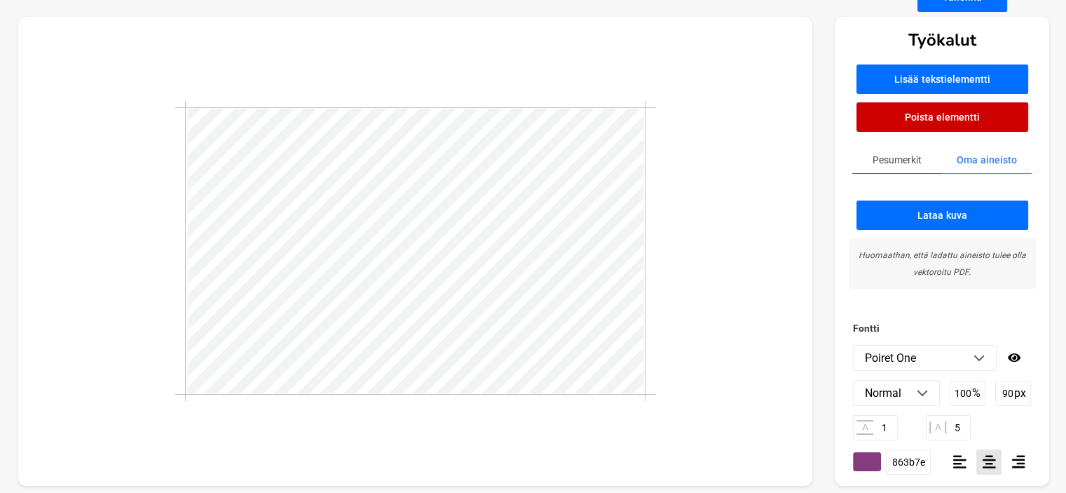
click at [1000, 394] on input "90" at bounding box center [1013, 392] width 36 height 25
type input "120"
click at [984, 396] on input "100" at bounding box center [967, 392] width 36 height 25
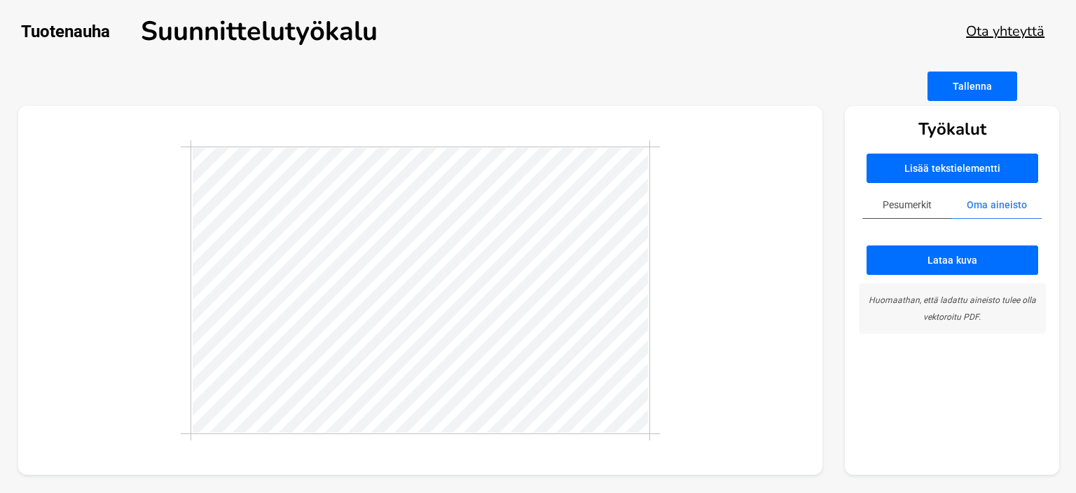
click at [942, 170] on button "Lisää tekstielementti" at bounding box center [953, 167] width 172 height 29
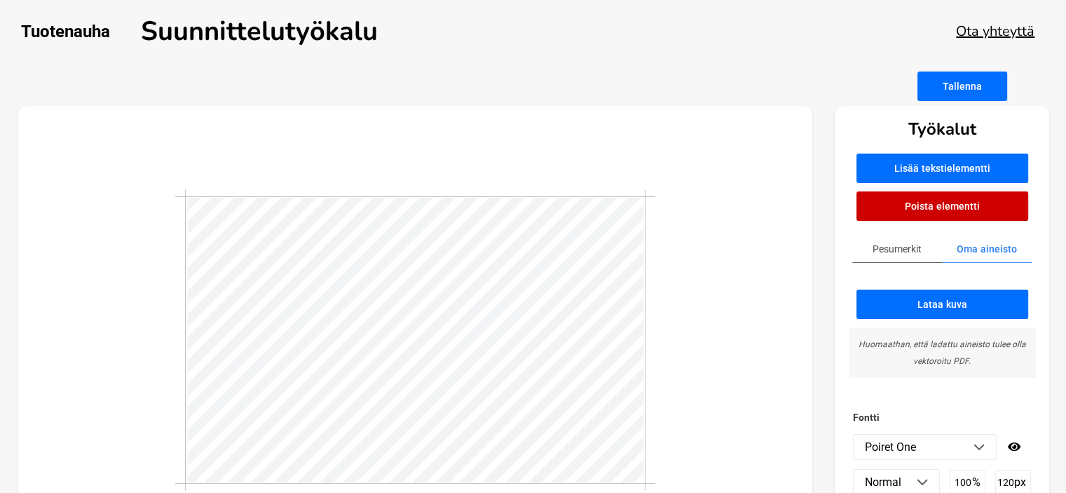
scroll to position [1, 1]
type textarea "T"
type textarea "d"
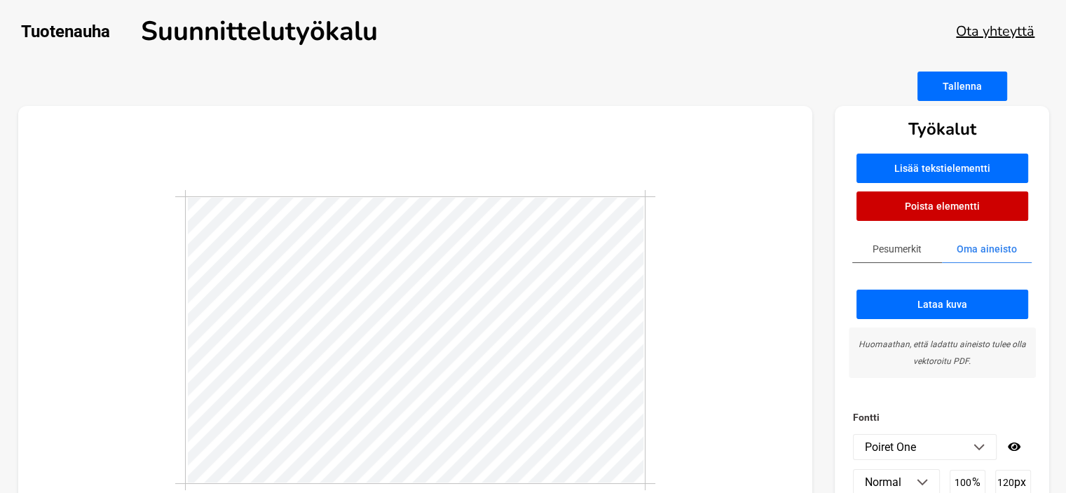
type textarea "DESIGN"
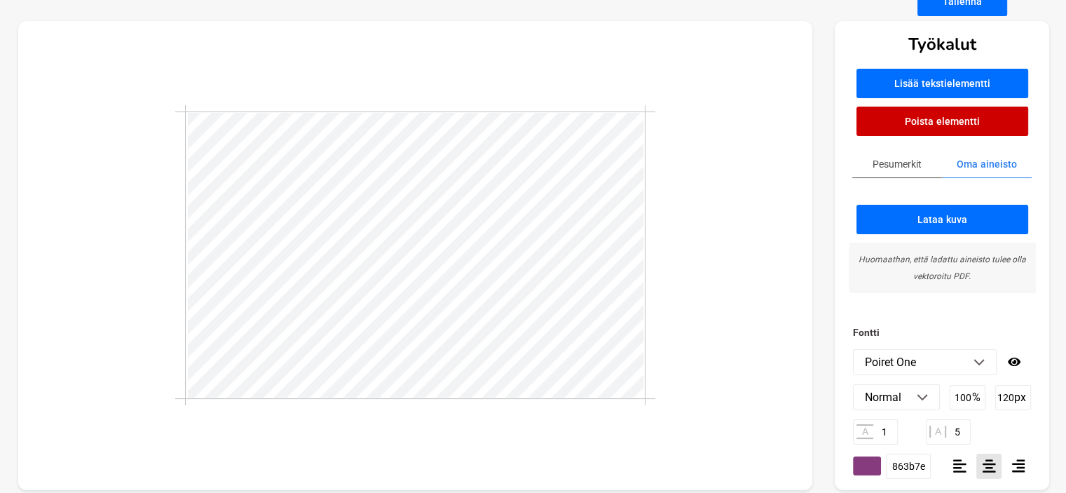
scroll to position [85, 0]
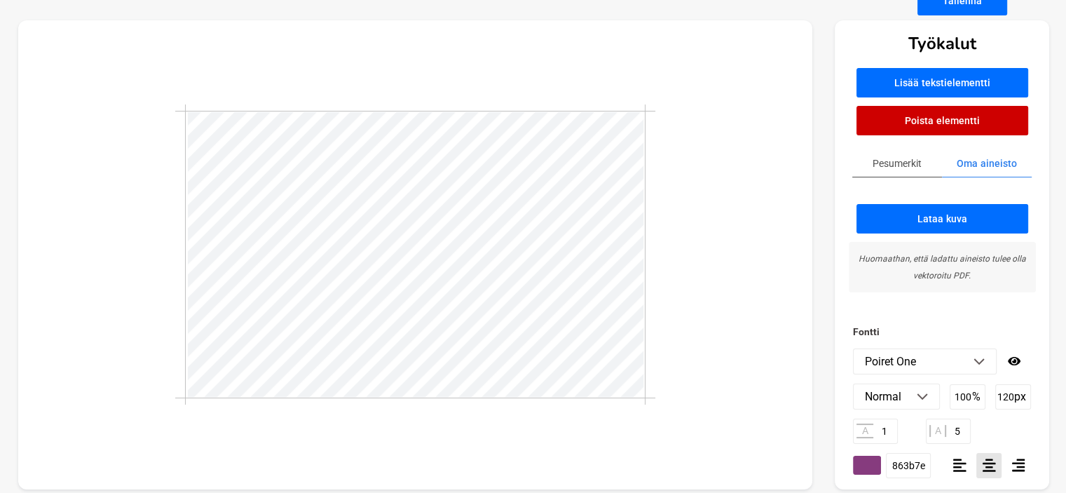
click at [1007, 396] on input "120" at bounding box center [1013, 396] width 36 height 25
click at [972, 394] on p "%" at bounding box center [976, 396] width 8 height 13
click at [1006, 393] on input "50" at bounding box center [1013, 396] width 36 height 25
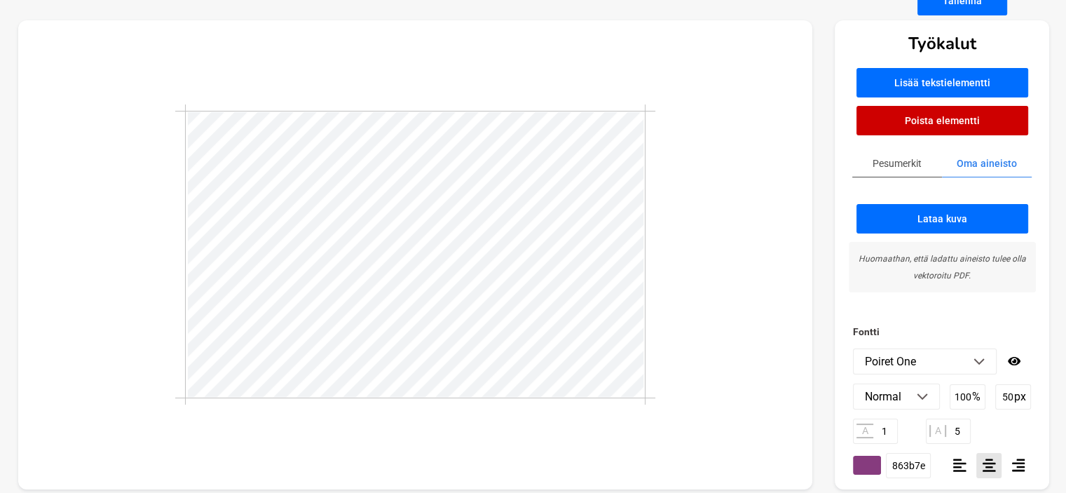
click at [1006, 393] on input "50" at bounding box center [1013, 396] width 36 height 25
type input "30"
click at [978, 392] on p "%" at bounding box center [976, 396] width 8 height 13
click at [957, 432] on input "5" at bounding box center [947, 430] width 45 height 25
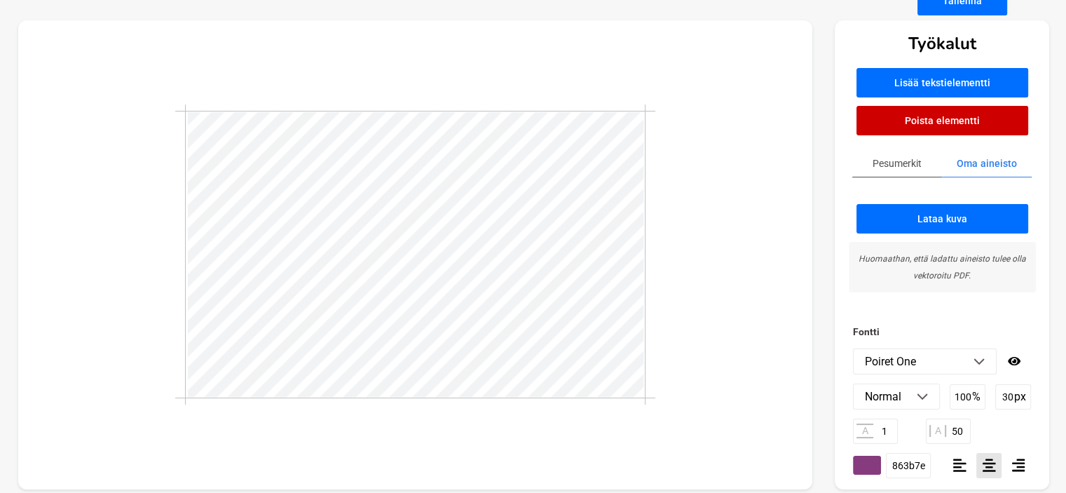
click at [964, 398] on input "100" at bounding box center [967, 396] width 36 height 25
click at [957, 433] on input "50" at bounding box center [947, 430] width 45 height 25
click at [956, 430] on input "50" at bounding box center [947, 430] width 45 height 25
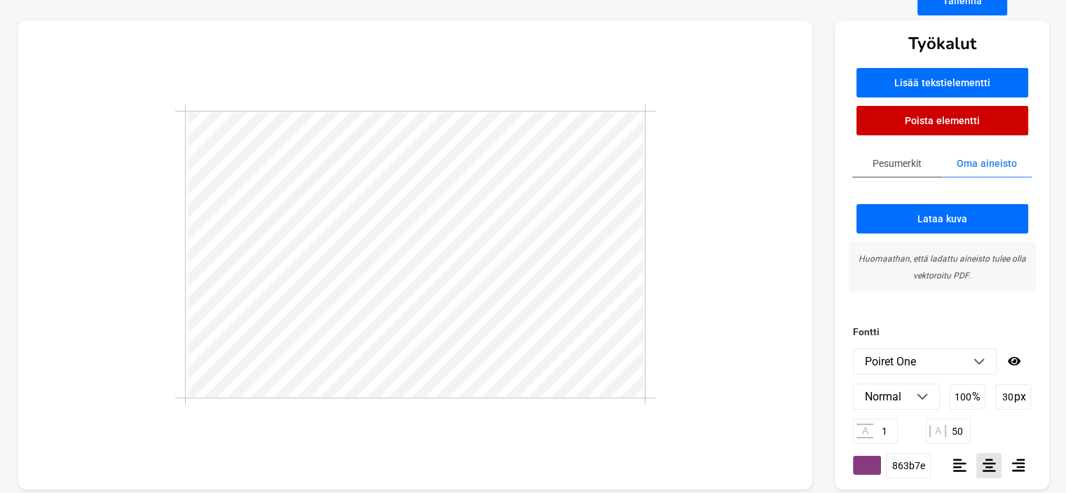
click at [884, 429] on input "1" at bounding box center [875, 430] width 45 height 25
click at [955, 429] on input "50" at bounding box center [947, 430] width 45 height 25
click at [883, 429] on input "1" at bounding box center [875, 430] width 45 height 25
click at [956, 425] on input "500" at bounding box center [947, 430] width 45 height 25
click at [889, 431] on input "1" at bounding box center [875, 430] width 45 height 25
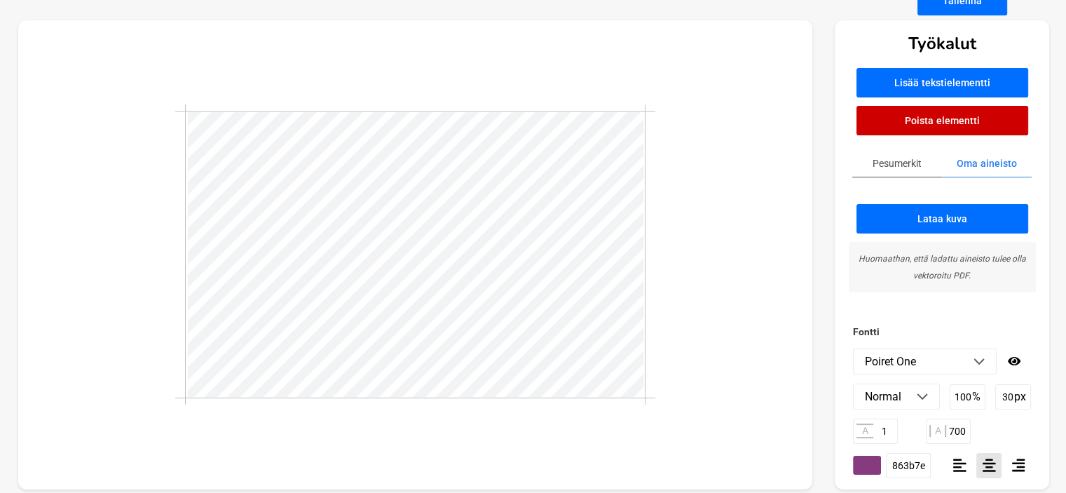
click at [954, 429] on input "700" at bounding box center [947, 430] width 45 height 25
click at [890, 428] on input "1" at bounding box center [875, 430] width 45 height 25
click at [964, 431] on input "900" at bounding box center [947, 430] width 45 height 25
type input "9"
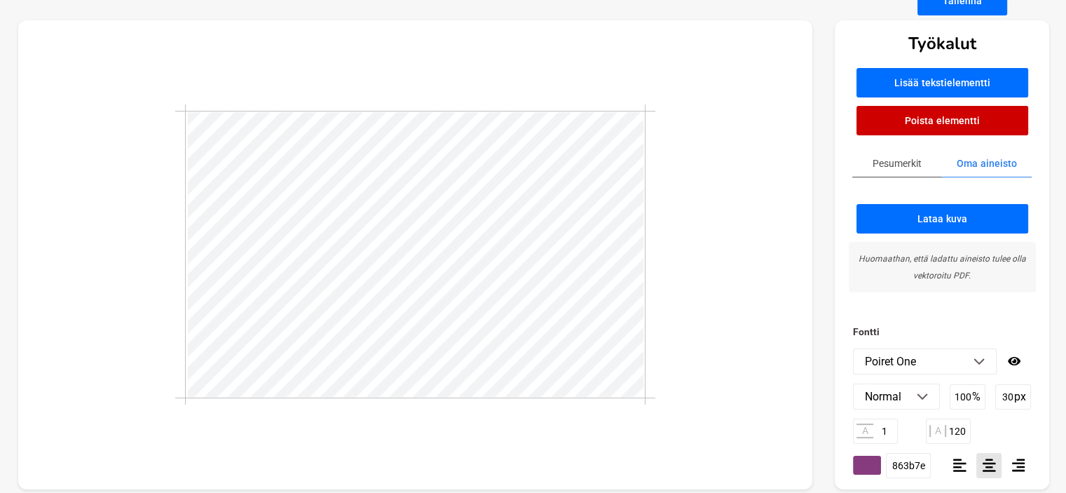
drag, startPoint x: 885, startPoint y: 429, endPoint x: 956, endPoint y: 434, distance: 70.9
drag, startPoint x: 958, startPoint y: 430, endPoint x: 979, endPoint y: 432, distance: 21.1
click at [979, 432] on div "A 1 A 1200" at bounding box center [942, 430] width 178 height 25
click at [890, 431] on input "1" at bounding box center [875, 430] width 45 height 25
click at [955, 427] on input "1200" at bounding box center [947, 430] width 45 height 25
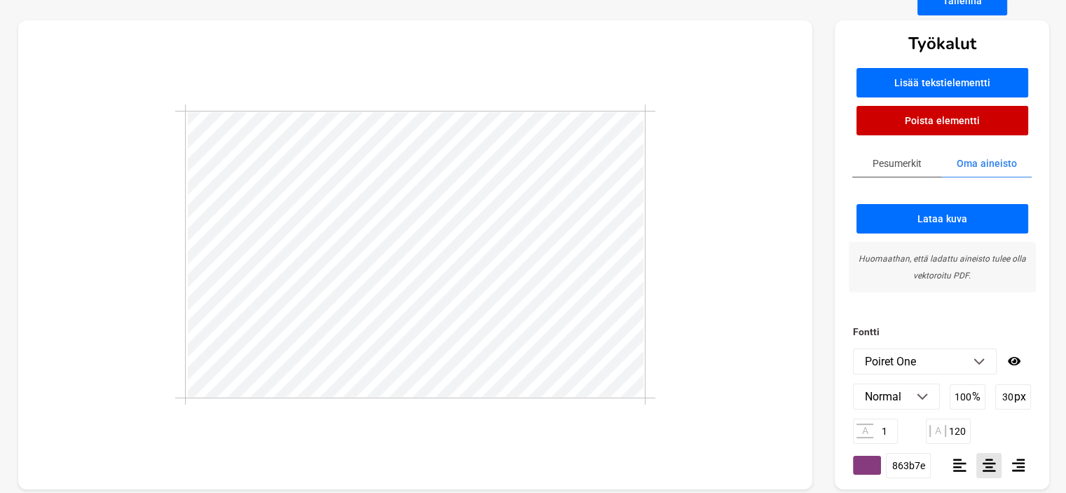
click at [958, 429] on input "1200" at bounding box center [947, 430] width 45 height 25
click at [958, 429] on input "1500" at bounding box center [947, 430] width 45 height 25
drag, startPoint x: 958, startPoint y: 429, endPoint x: 1008, endPoint y: 433, distance: 50.6
click at [1008, 433] on div "A 1 A 1500" at bounding box center [942, 430] width 178 height 25
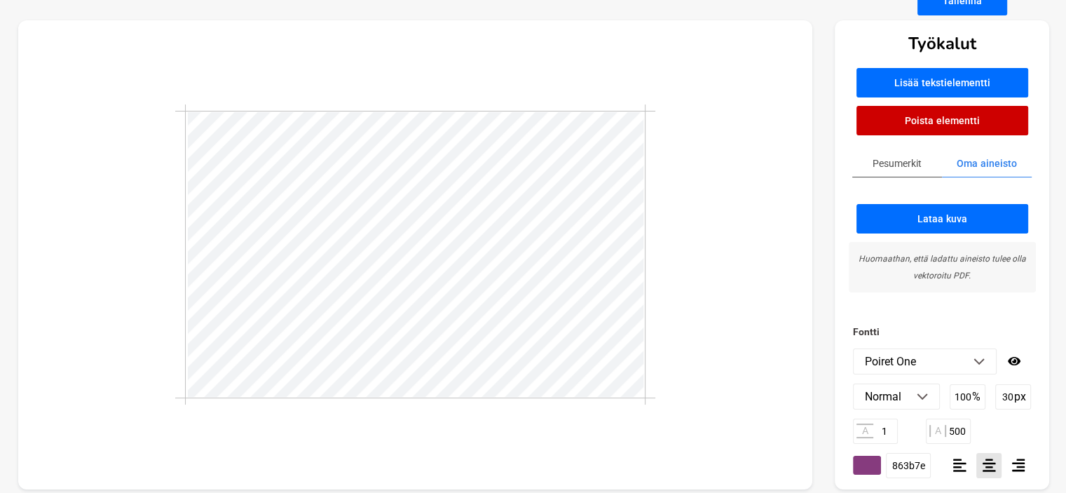
click at [961, 431] on input "1500" at bounding box center [947, 430] width 45 height 25
type input "1500"
click at [888, 429] on input "1" at bounding box center [875, 430] width 45 height 25
click at [881, 430] on input "1" at bounding box center [875, 430] width 45 height 25
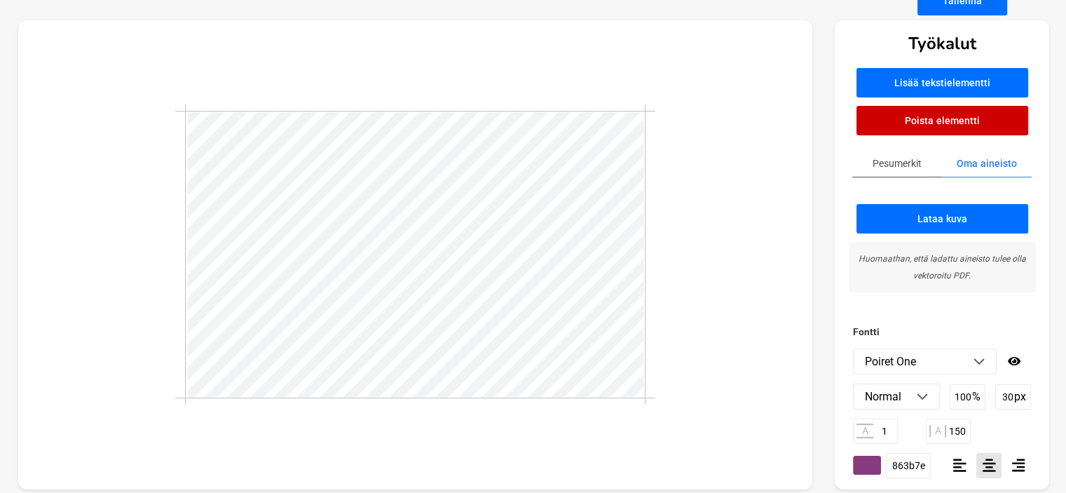
click at [883, 430] on input "1" at bounding box center [875, 430] width 45 height 25
type input "7"
click at [961, 430] on input "1500" at bounding box center [947, 430] width 45 height 25
click at [888, 430] on input "7" at bounding box center [875, 430] width 45 height 25
click at [897, 433] on div "A 90 A 1500" at bounding box center [942, 430] width 178 height 25
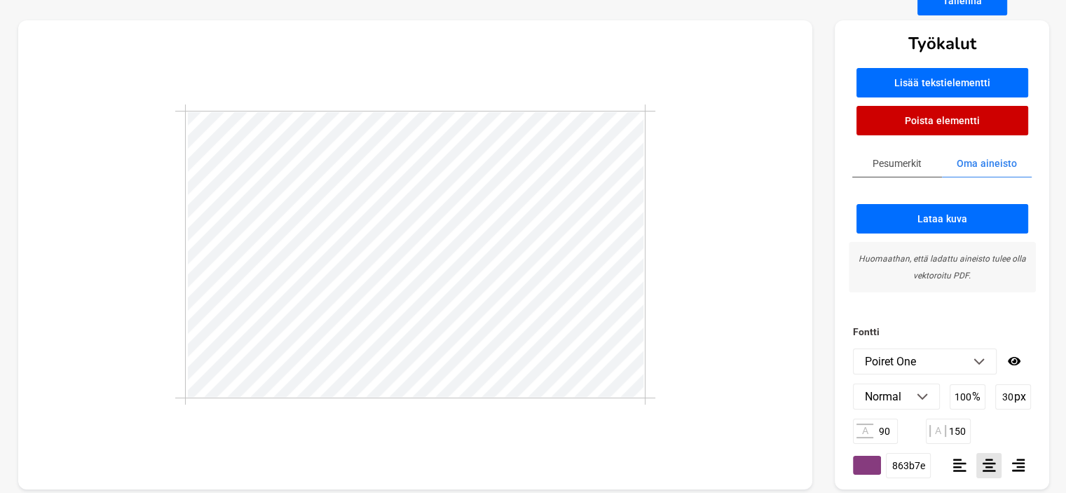
drag, startPoint x: 950, startPoint y: 429, endPoint x: 1006, endPoint y: 397, distance: 64.7
drag, startPoint x: 1006, startPoint y: 397, endPoint x: 886, endPoint y: 428, distance: 124.6
click at [886, 428] on input "90" at bounding box center [875, 430] width 45 height 25
type input "10"
click at [909, 431] on div "A 10 A 1500" at bounding box center [942, 430] width 178 height 25
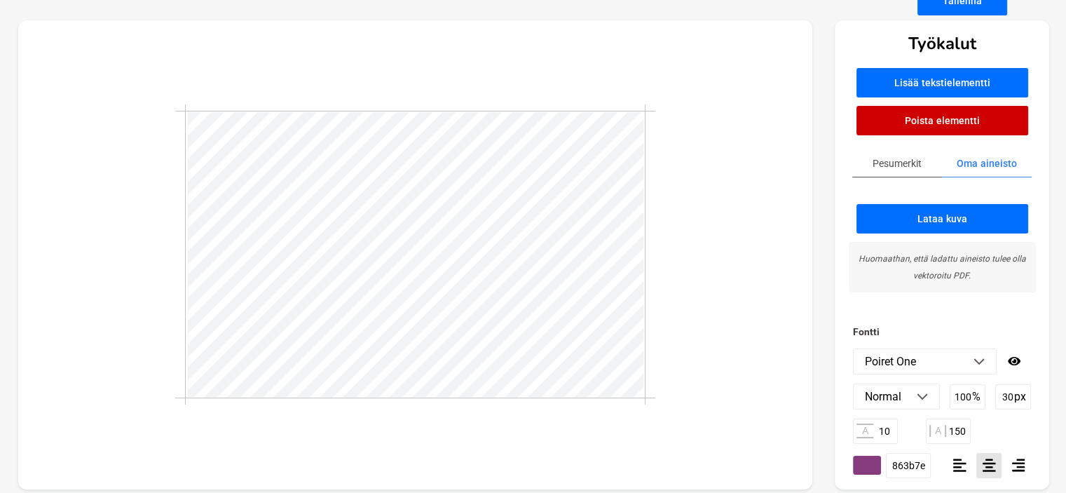
click at [956, 430] on input "1500" at bounding box center [947, 430] width 45 height 25
click at [888, 428] on input "10" at bounding box center [875, 430] width 45 height 25
type input "120"
type input "1"
type input "5"
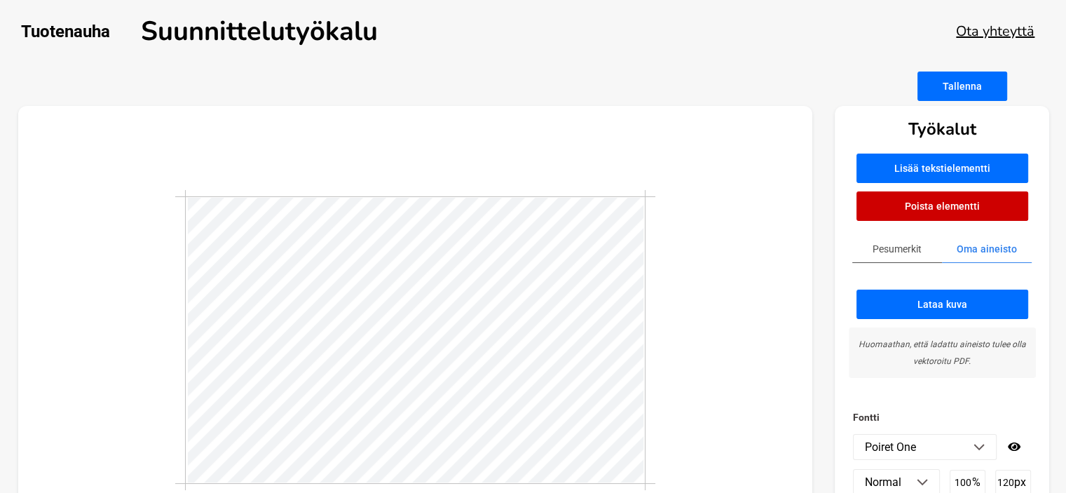
type input "30"
type input "10"
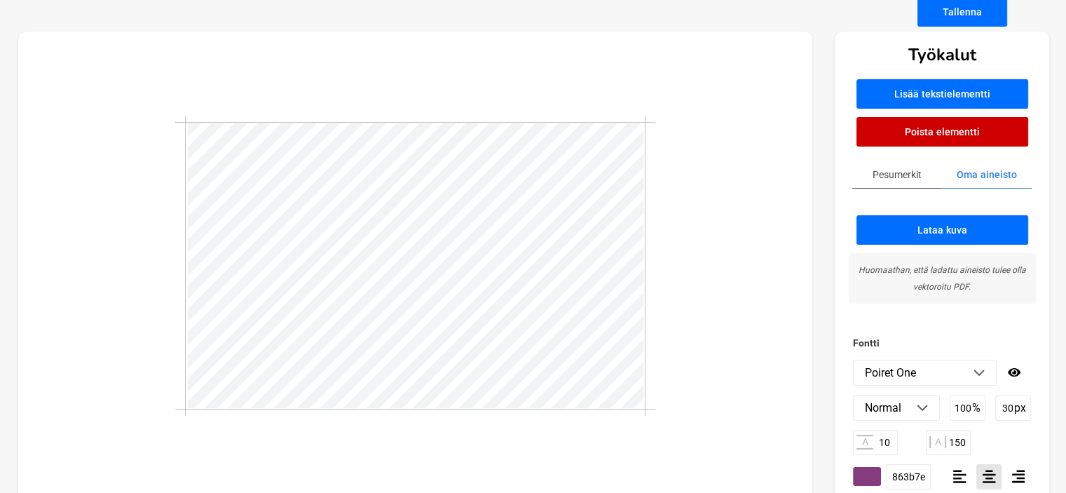
scroll to position [1, 3]
click at [960, 439] on input "1500" at bounding box center [947, 441] width 45 height 25
click at [885, 442] on input "10" at bounding box center [875, 441] width 45 height 25
click at [958, 442] on input "1700" at bounding box center [947, 441] width 45 height 25
type input "1900"
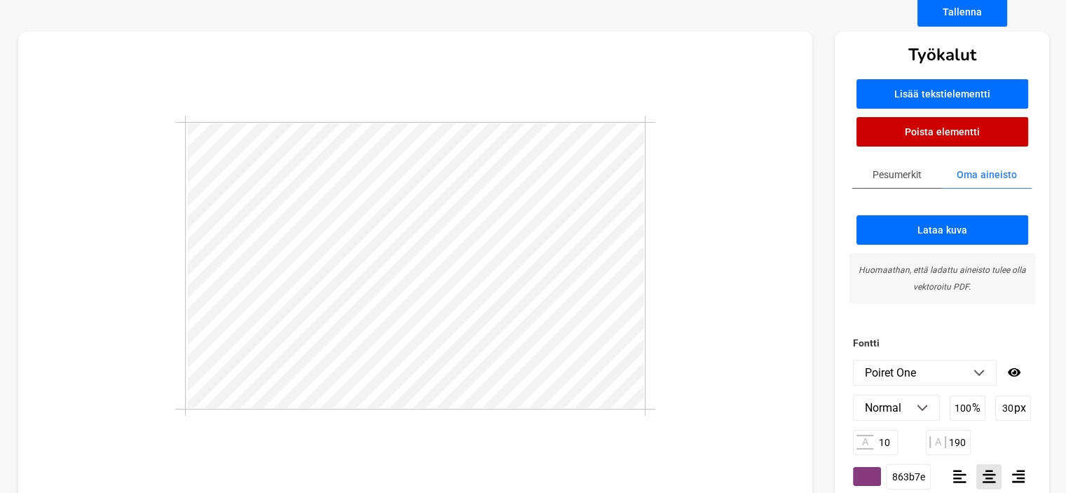
click at [887, 440] on input "10" at bounding box center [875, 441] width 45 height 25
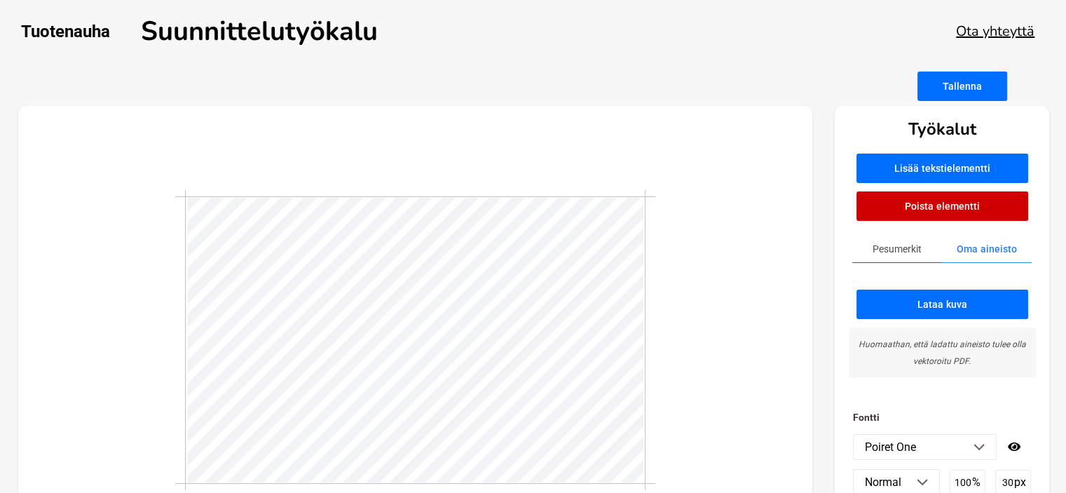
scroll to position [1, 2]
click at [686, 411] on div at bounding box center [415, 340] width 794 height 469
click at [675, 371] on div at bounding box center [415, 340] width 794 height 469
click at [691, 240] on div at bounding box center [415, 340] width 794 height 469
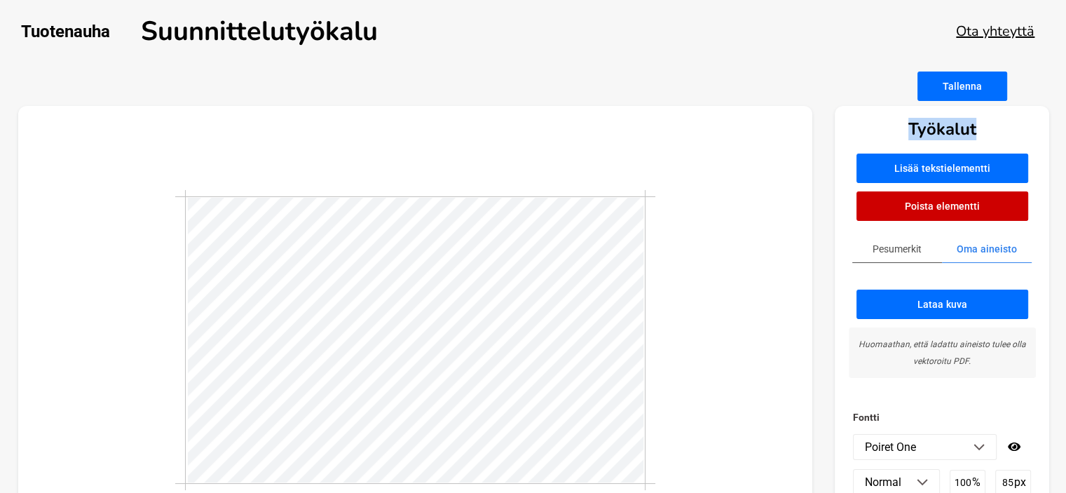
click at [691, 240] on div at bounding box center [415, 340] width 794 height 469
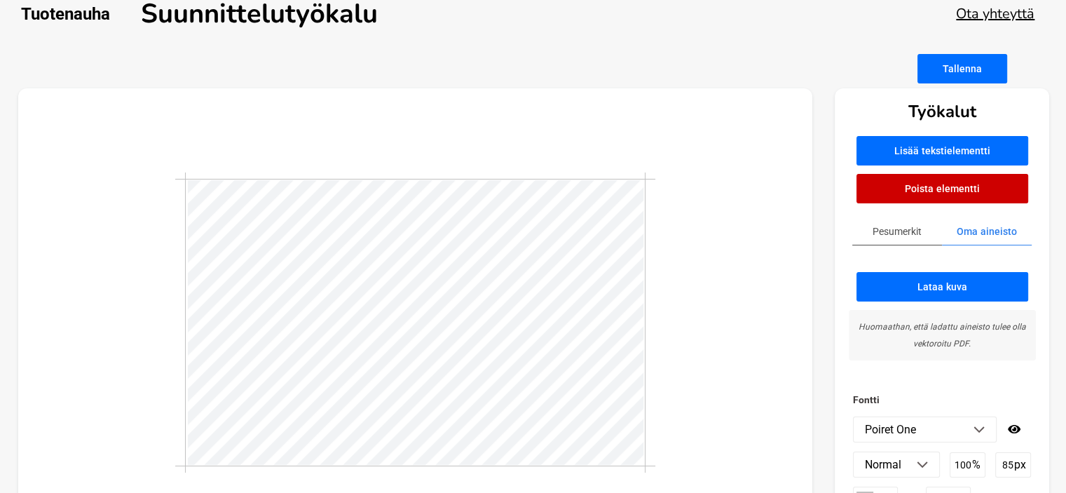
click at [1019, 107] on div "Työkalut Lisää tekstielementti Poista elementti Pesumerkit Oma aineisto Lataa k…" at bounding box center [941, 322] width 214 height 469
click at [957, 70] on button "Tallenna" at bounding box center [962, 68] width 90 height 29
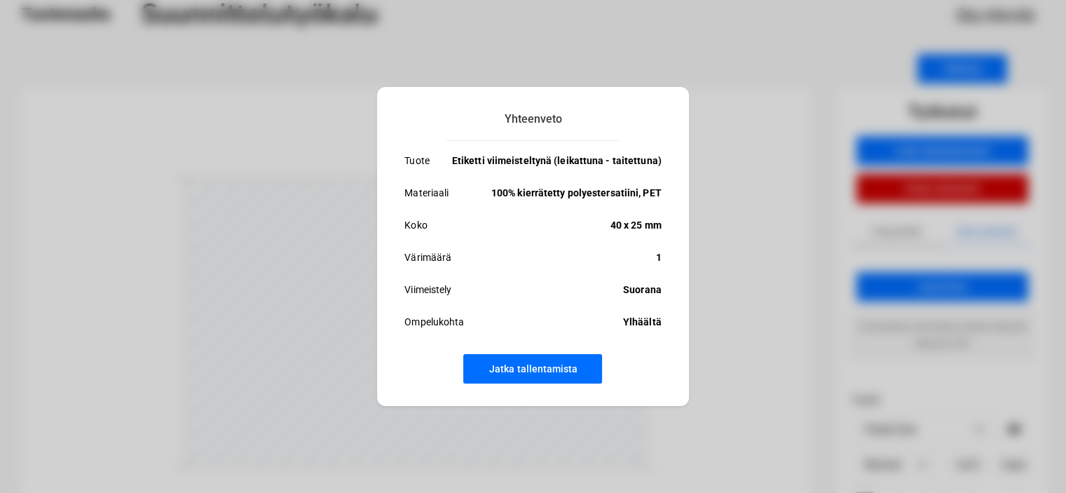
click at [560, 366] on button "Jatka tallentamista" at bounding box center [532, 368] width 139 height 29
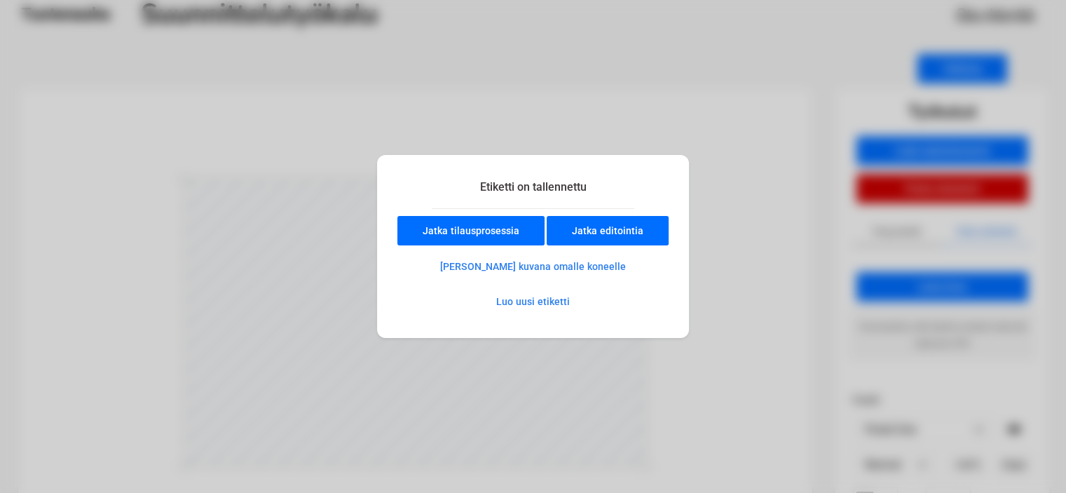
click at [563, 268] on button "[PERSON_NAME] kuvana omalle koneelle" at bounding box center [532, 266] width 235 height 28
click at [782, 104] on div "Etiketti on tallennettu Jatka tilausprosessia Jatka editointia [PERSON_NAME] ku…" at bounding box center [533, 246] width 1066 height 493
